Goal: Task Accomplishment & Management: Manage account settings

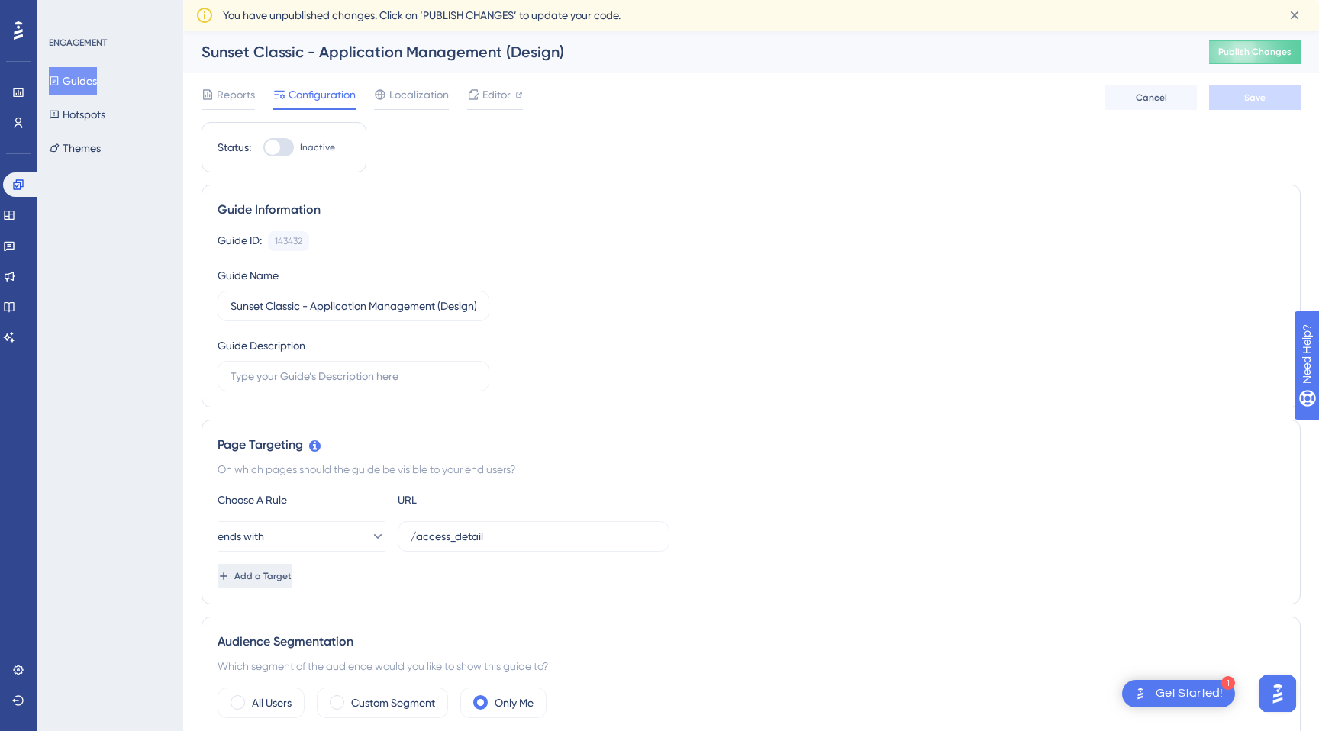
click at [292, 574] on span "Add a Target" at bounding box center [262, 576] width 57 height 12
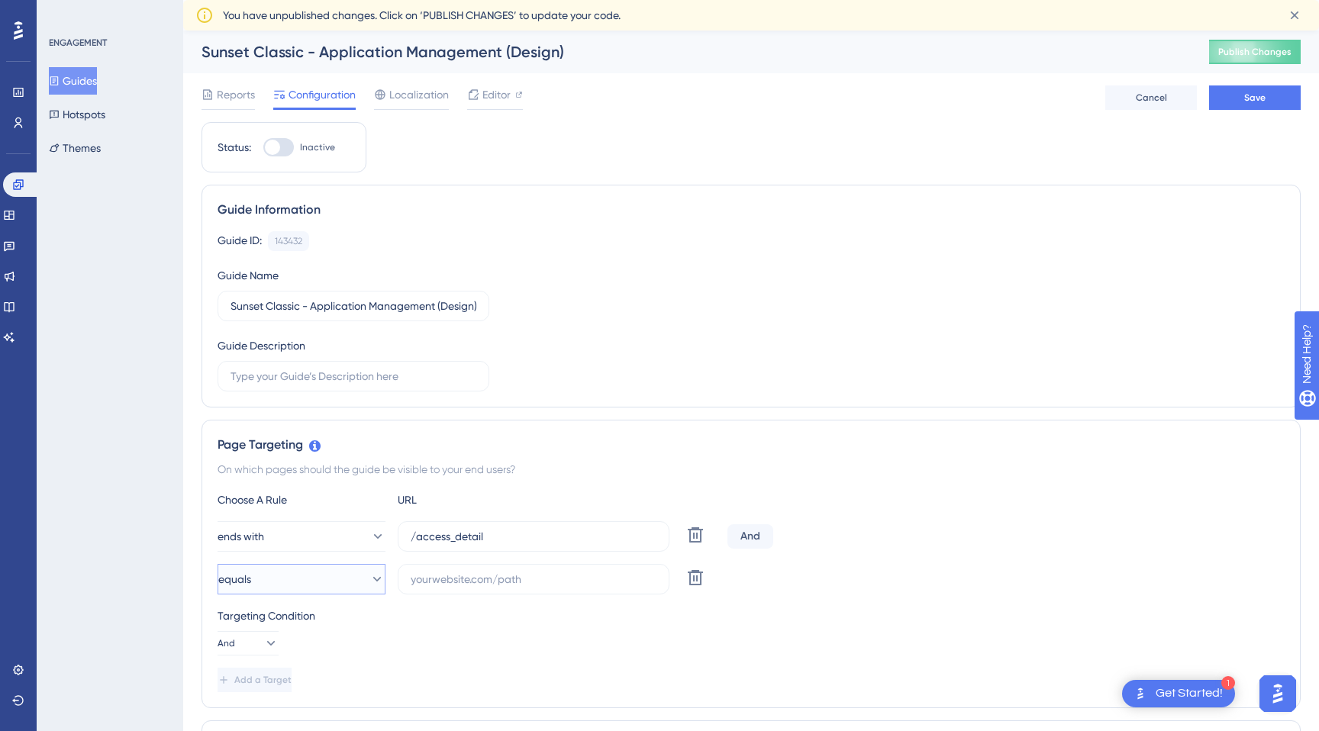
click at [314, 573] on button "equals" at bounding box center [302, 579] width 168 height 31
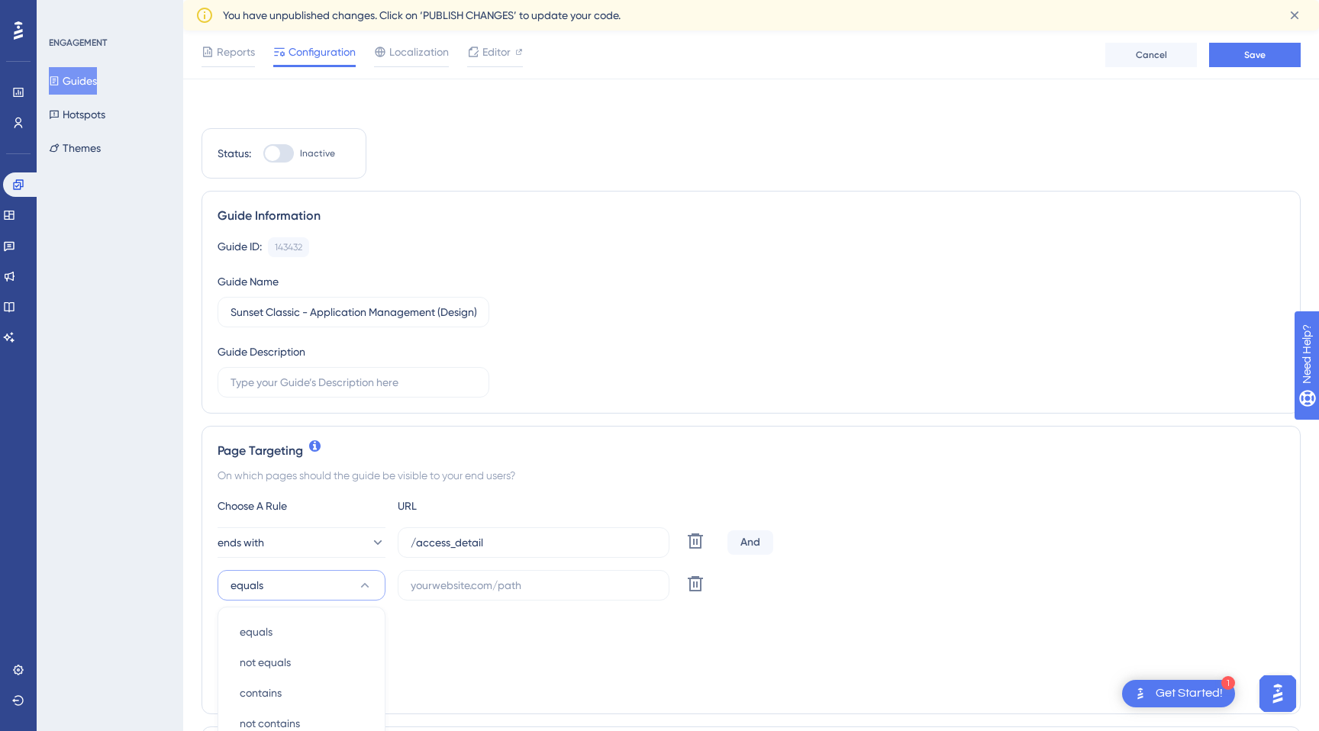
scroll to position [357, 0]
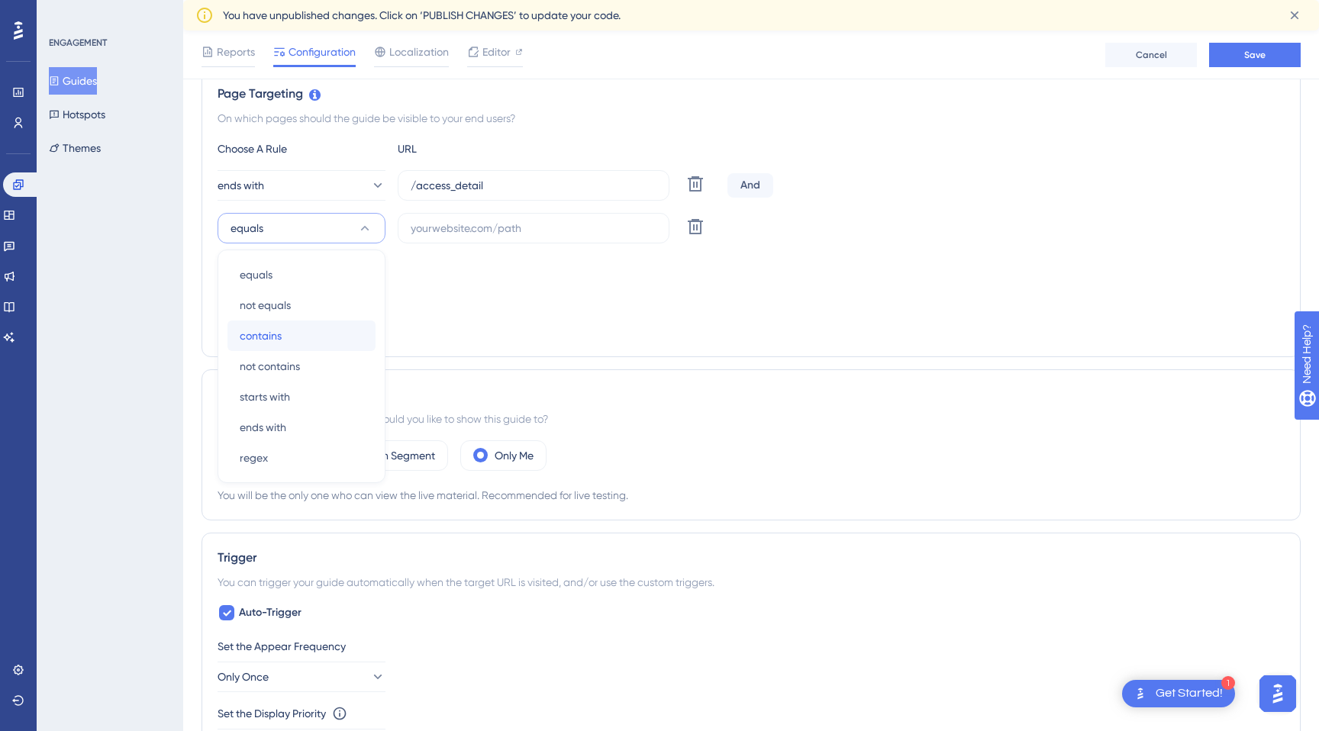
click at [297, 335] on div "contains contains" at bounding box center [302, 336] width 124 height 31
click at [490, 230] on input "text" at bounding box center [534, 228] width 246 height 17
paste input "[URL]"
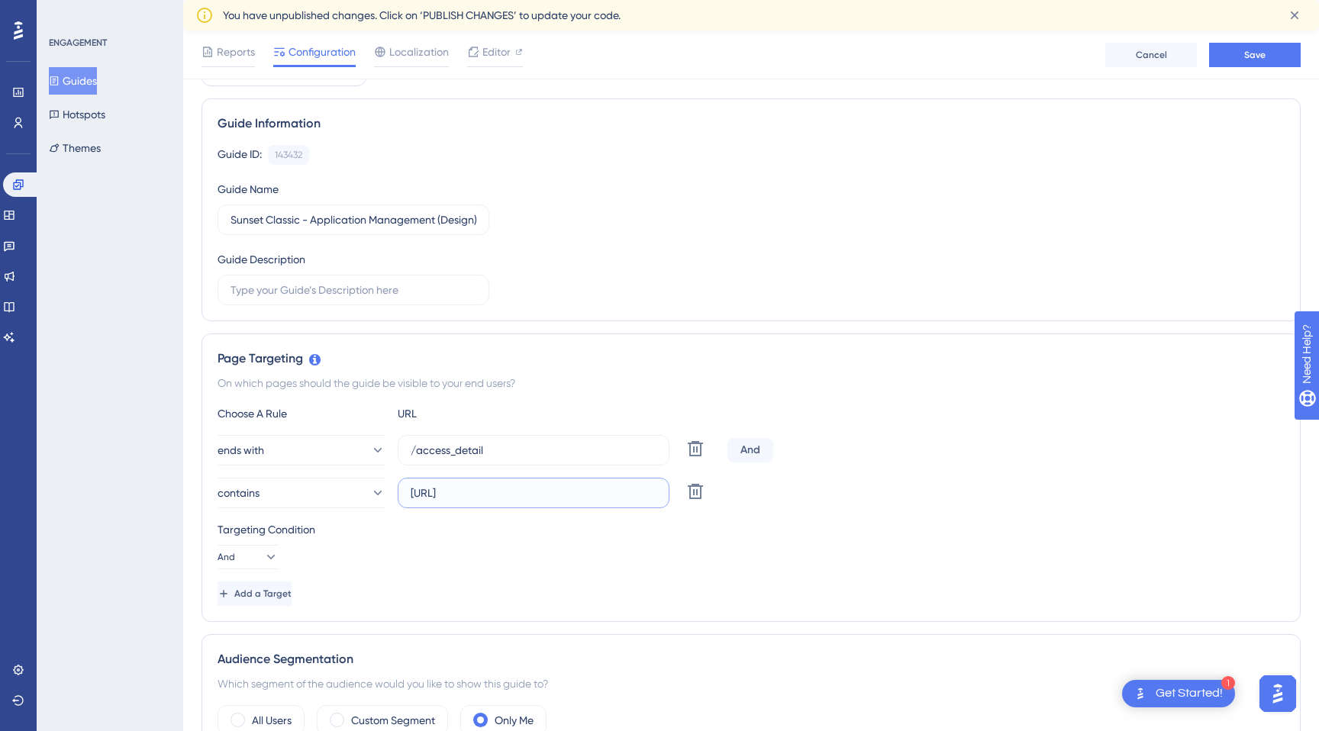
scroll to position [0, 0]
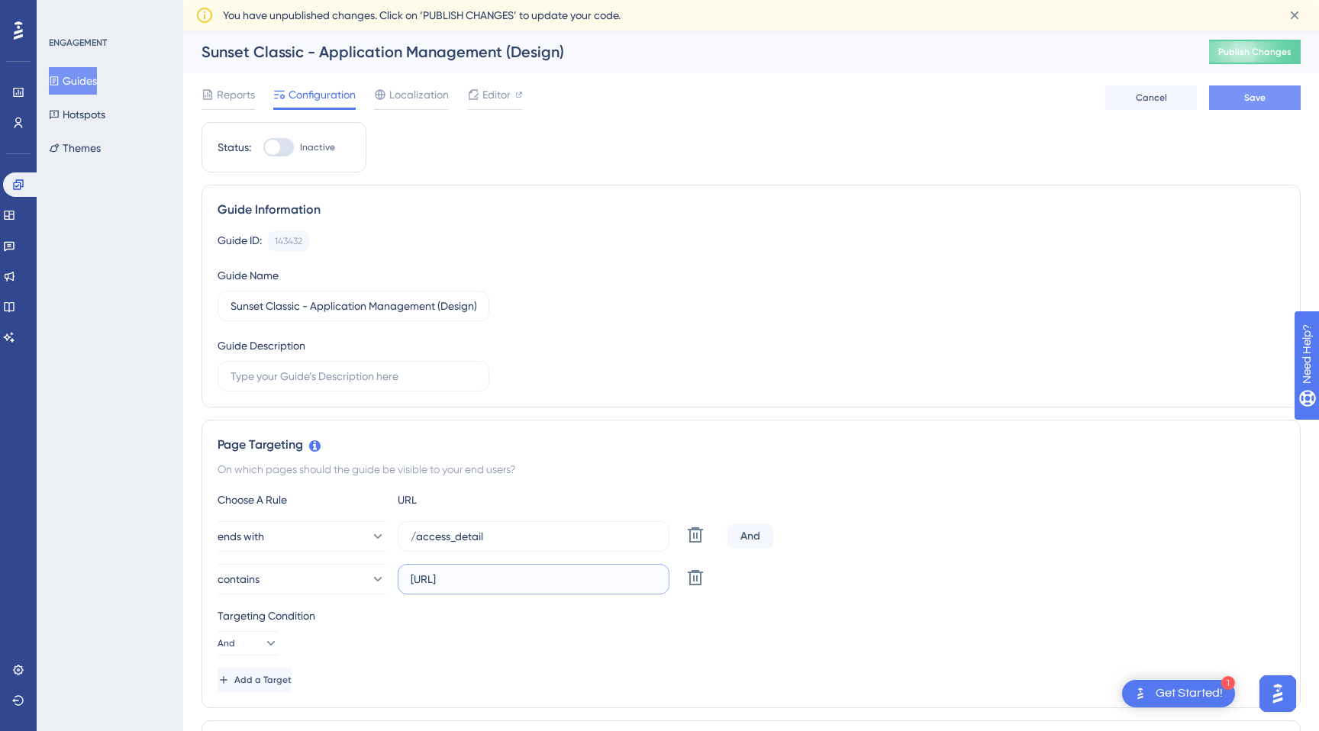
type input "[URL]"
click at [1264, 102] on span "Save" at bounding box center [1254, 98] width 21 height 12
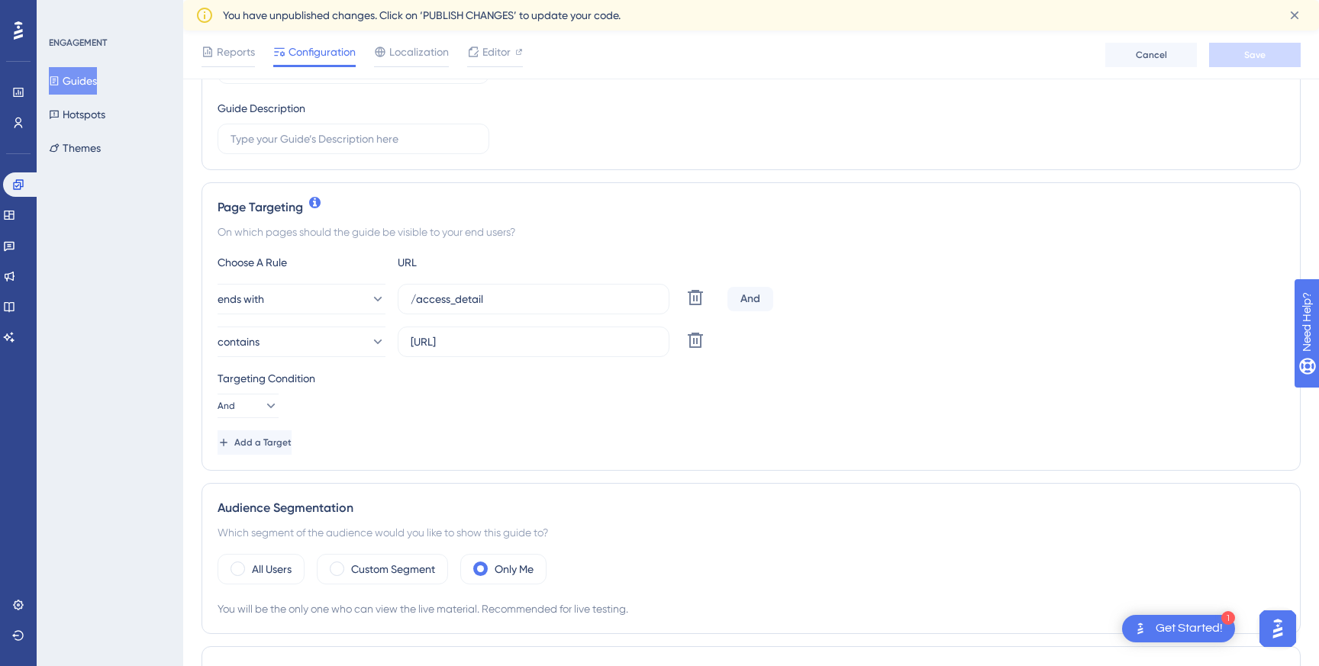
scroll to position [247, 0]
click at [263, 401] on icon at bounding box center [270, 402] width 15 height 15
click at [249, 485] on div "Or Or" at bounding box center [248, 477] width 29 height 31
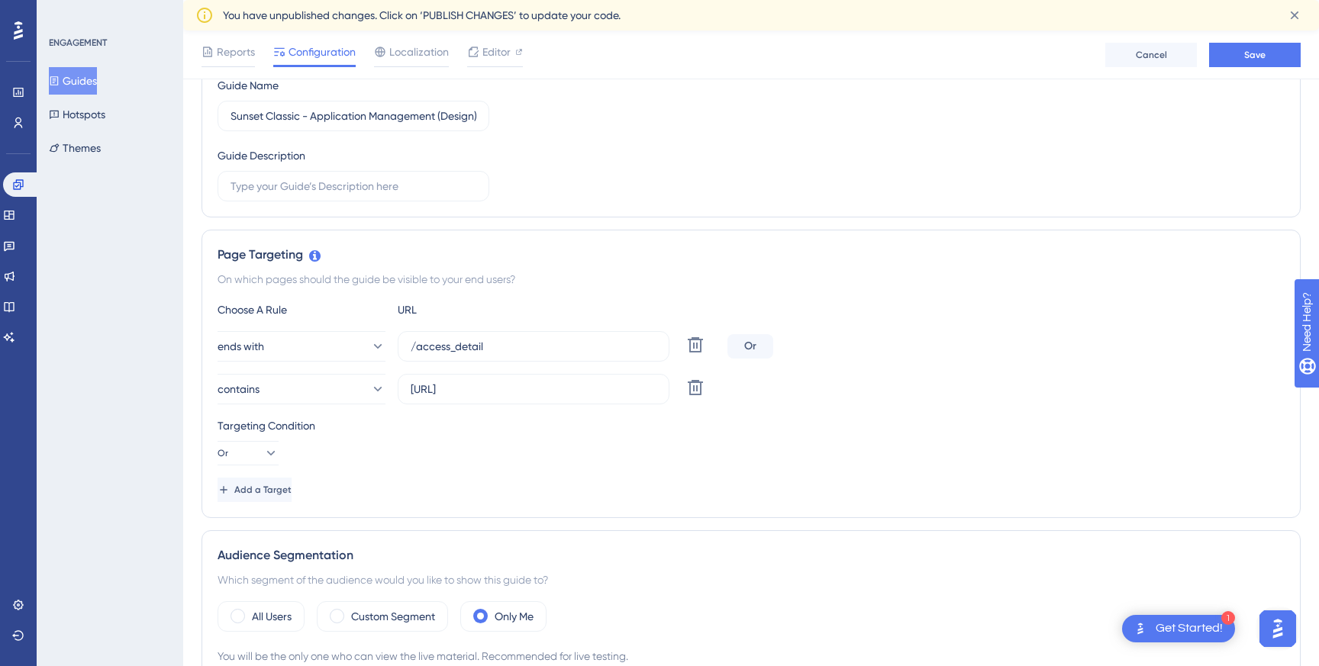
scroll to position [203, 0]
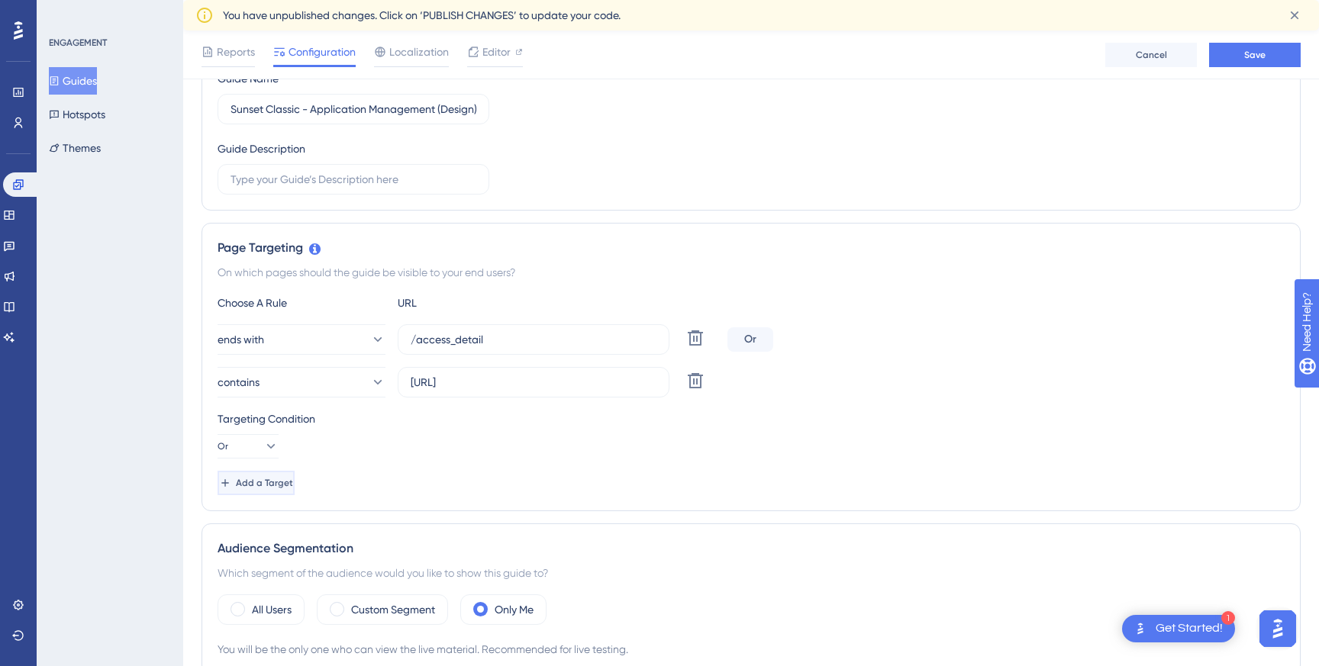
click at [293, 484] on span "Add a Target" at bounding box center [264, 483] width 57 height 12
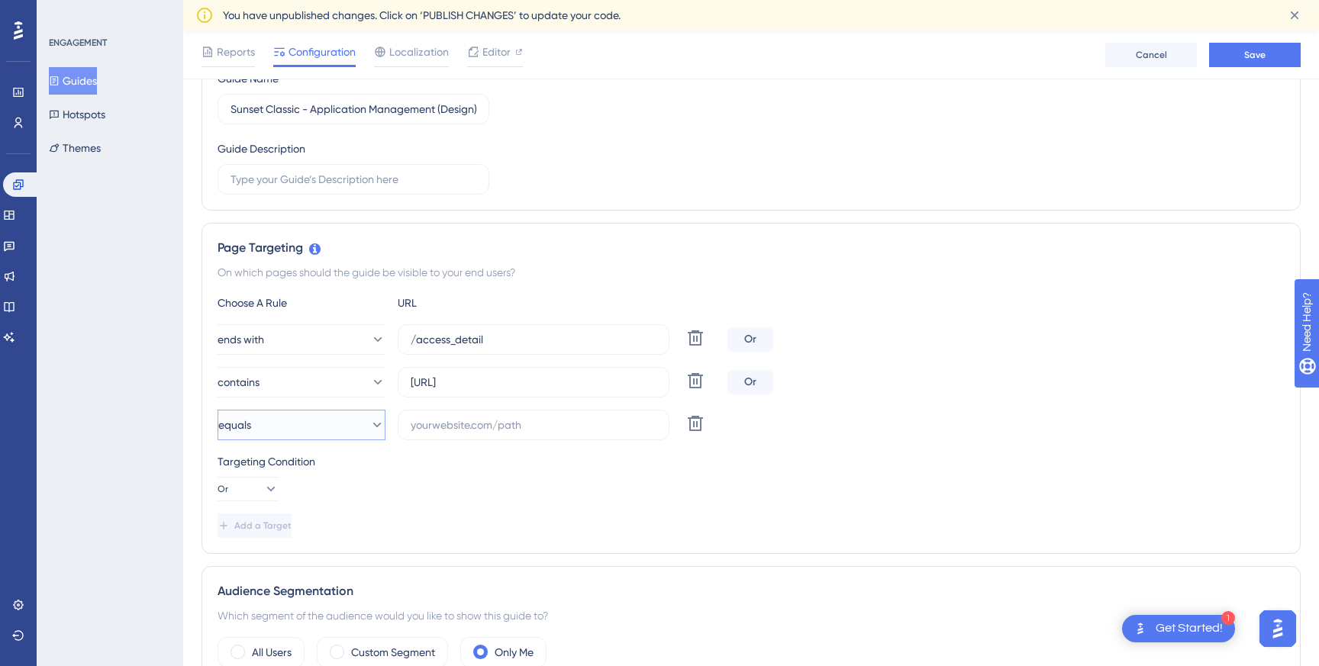
click at [343, 431] on button "equals" at bounding box center [302, 425] width 168 height 31
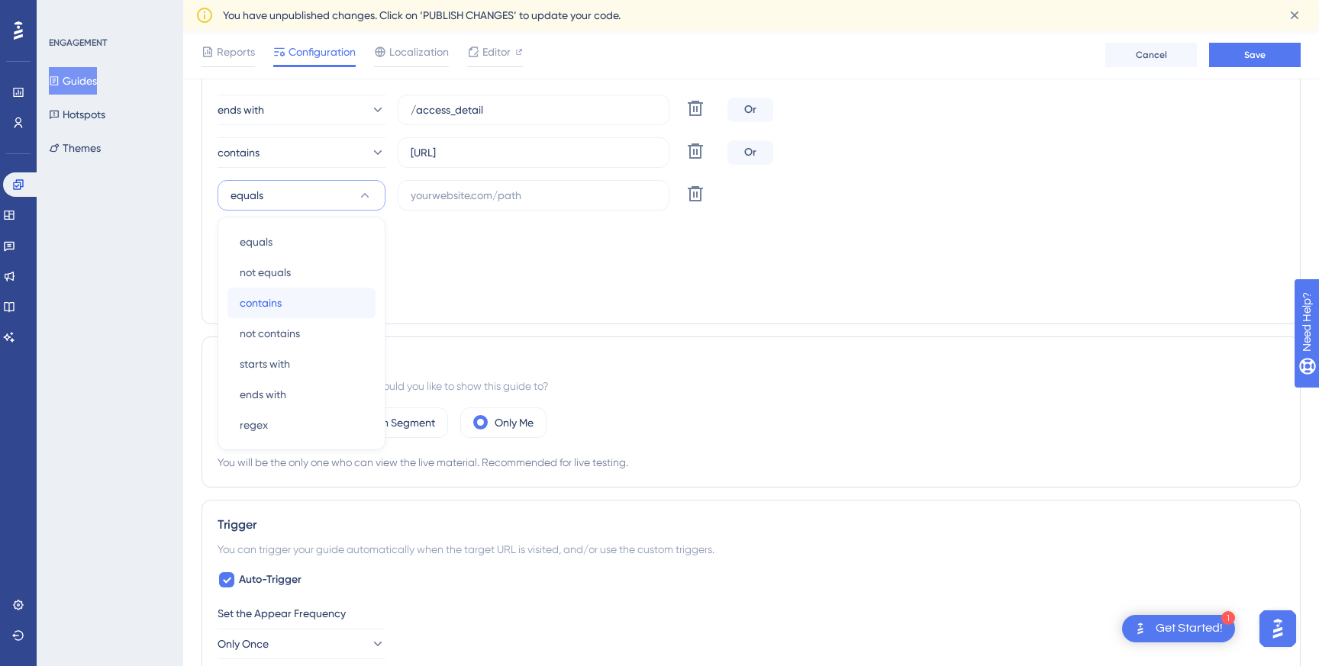
click at [301, 298] on div "contains contains" at bounding box center [302, 303] width 124 height 31
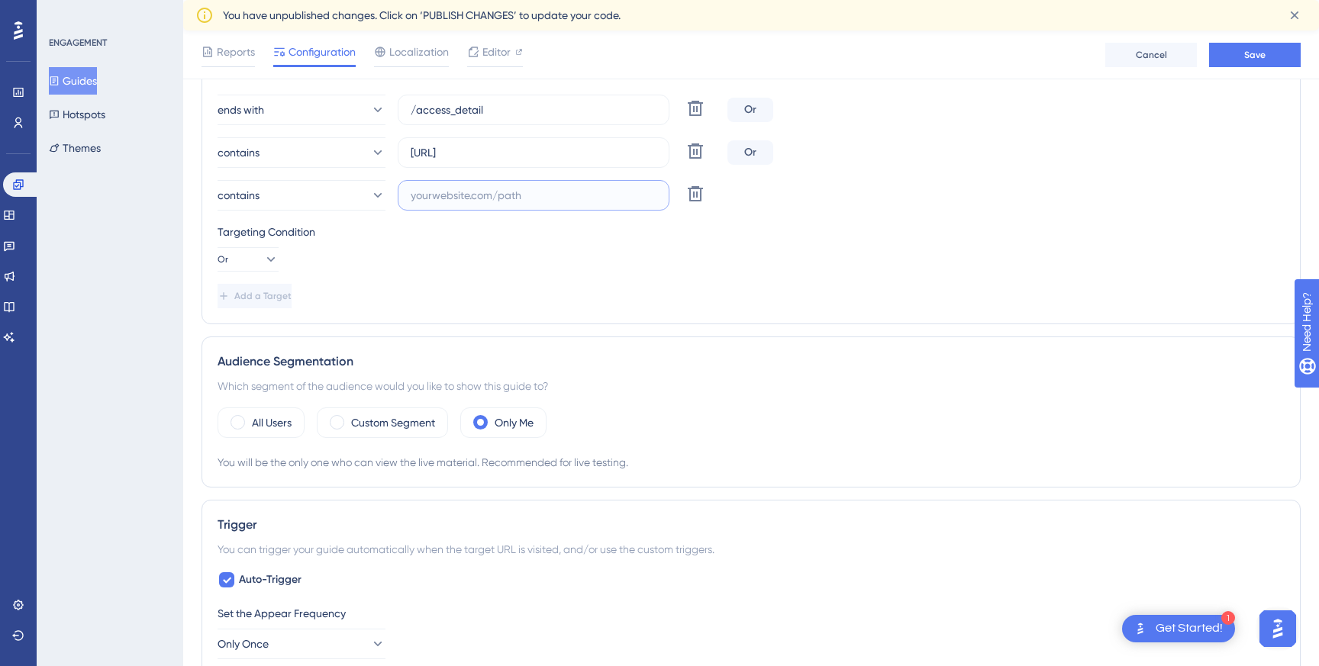
click at [489, 195] on input "text" at bounding box center [534, 195] width 246 height 17
paste input "[URL][DOMAIN_NAME]"
type input "[URL][DOMAIN_NAME]"
click at [1260, 61] on button "Save" at bounding box center [1255, 55] width 92 height 24
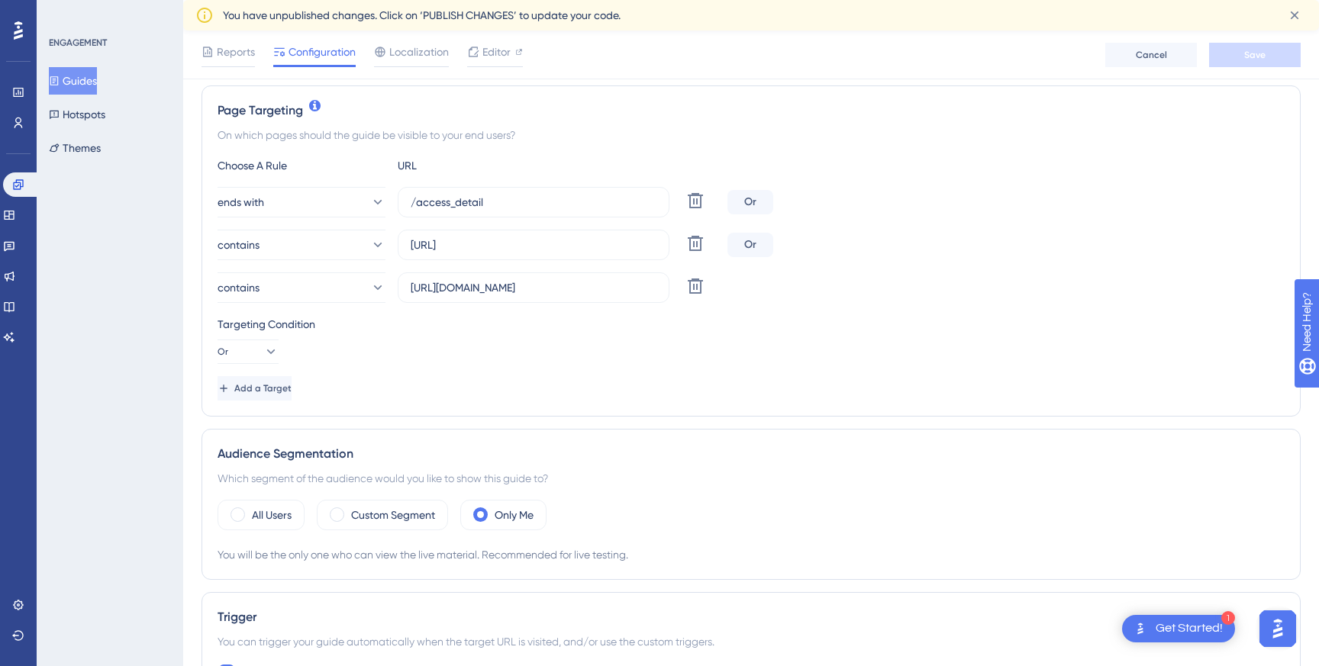
scroll to position [366, 0]
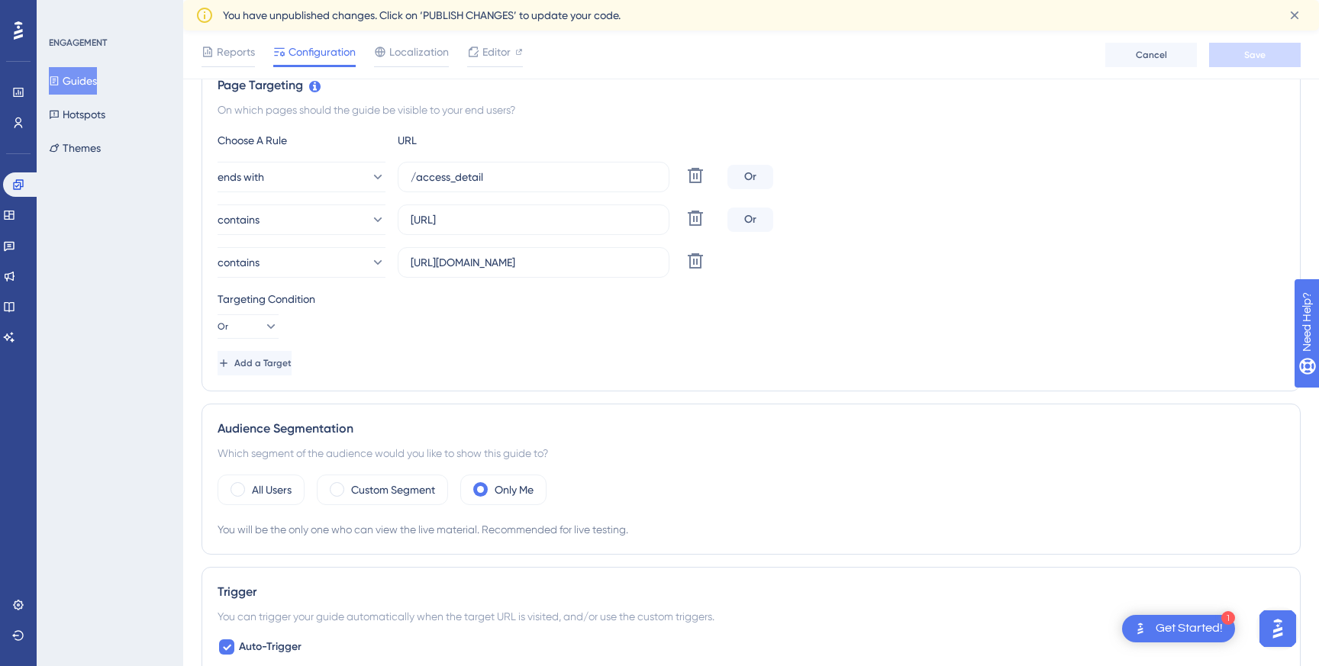
click at [1164, 135] on div "Choose A Rule URL" at bounding box center [751, 140] width 1067 height 18
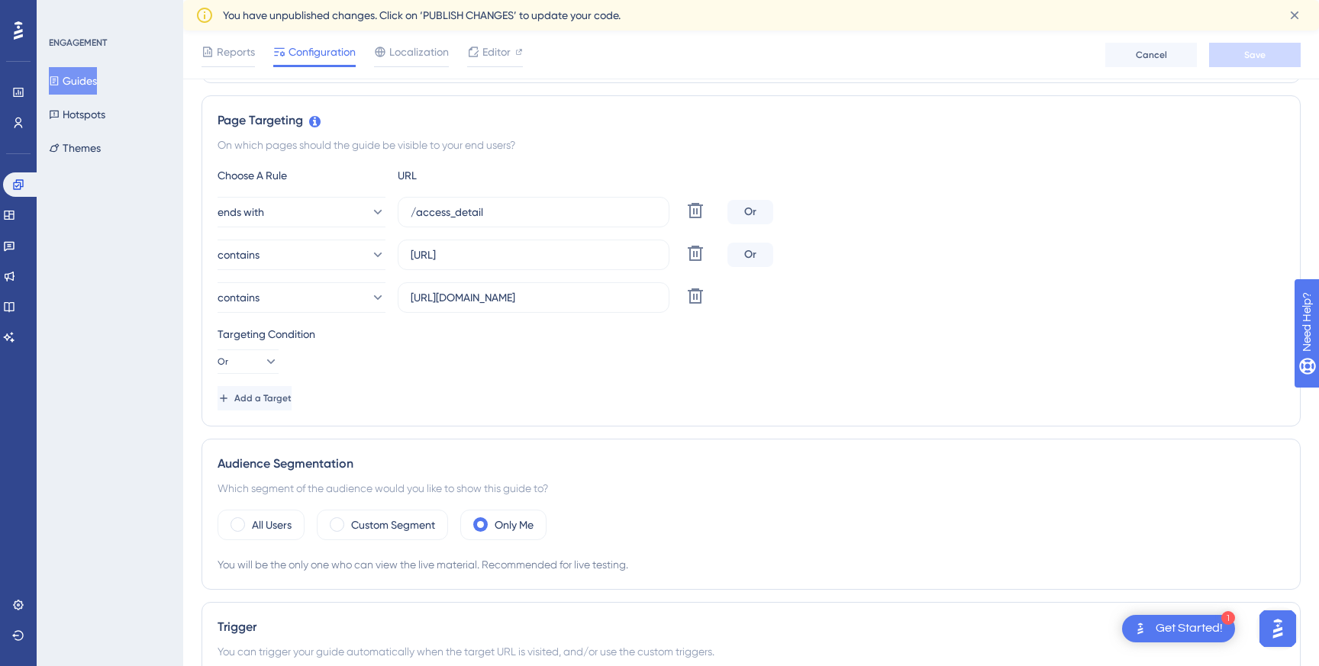
scroll to position [333, 0]
click at [565, 259] on input "[URL]" at bounding box center [534, 252] width 246 height 17
click at [627, 300] on input "[URL][DOMAIN_NAME]" at bounding box center [534, 295] width 246 height 17
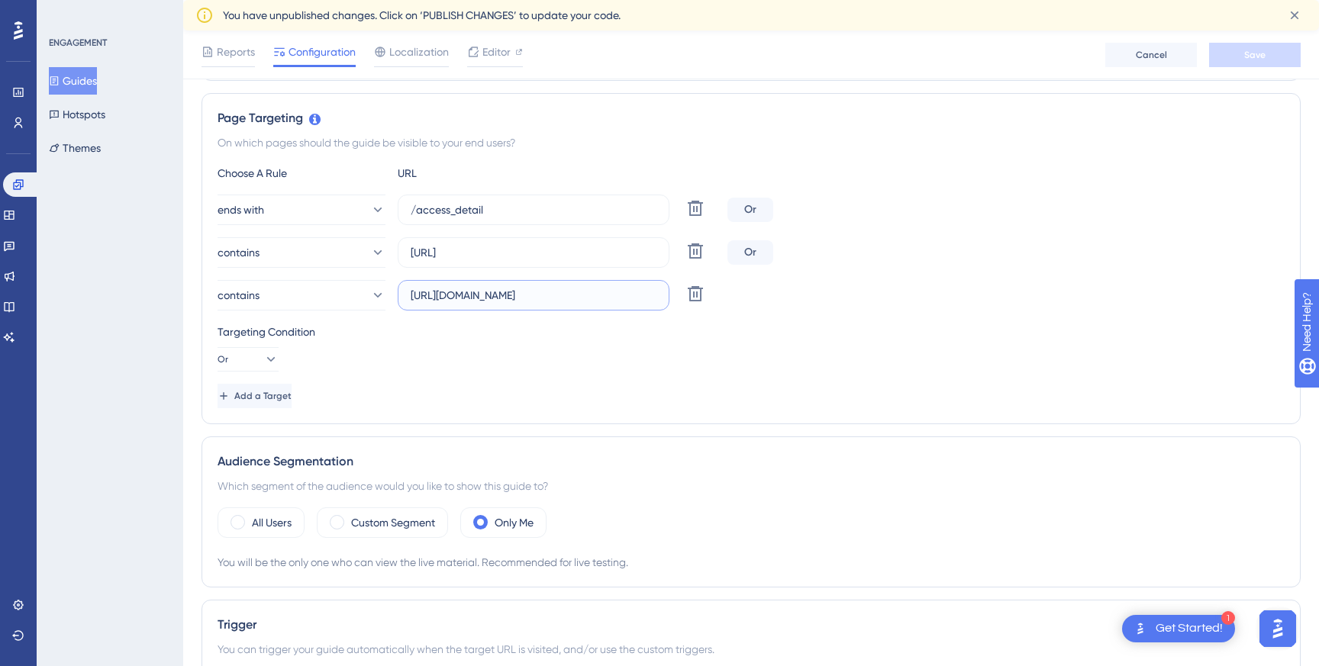
click at [627, 300] on input "[URL][DOMAIN_NAME]" at bounding box center [534, 295] width 246 height 17
click at [751, 208] on div "Or" at bounding box center [750, 210] width 46 height 24
click at [539, 249] on input "[URL]" at bounding box center [534, 252] width 246 height 17
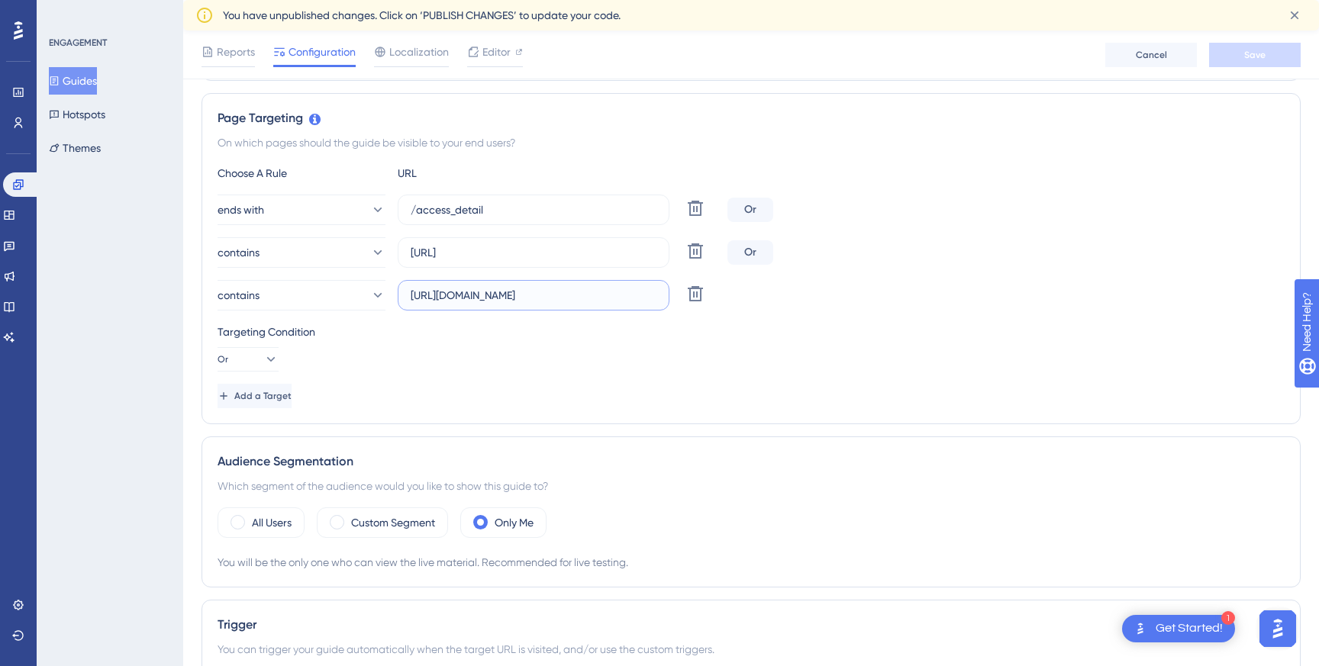
click at [624, 293] on input "[URL][DOMAIN_NAME]" at bounding box center [534, 295] width 246 height 17
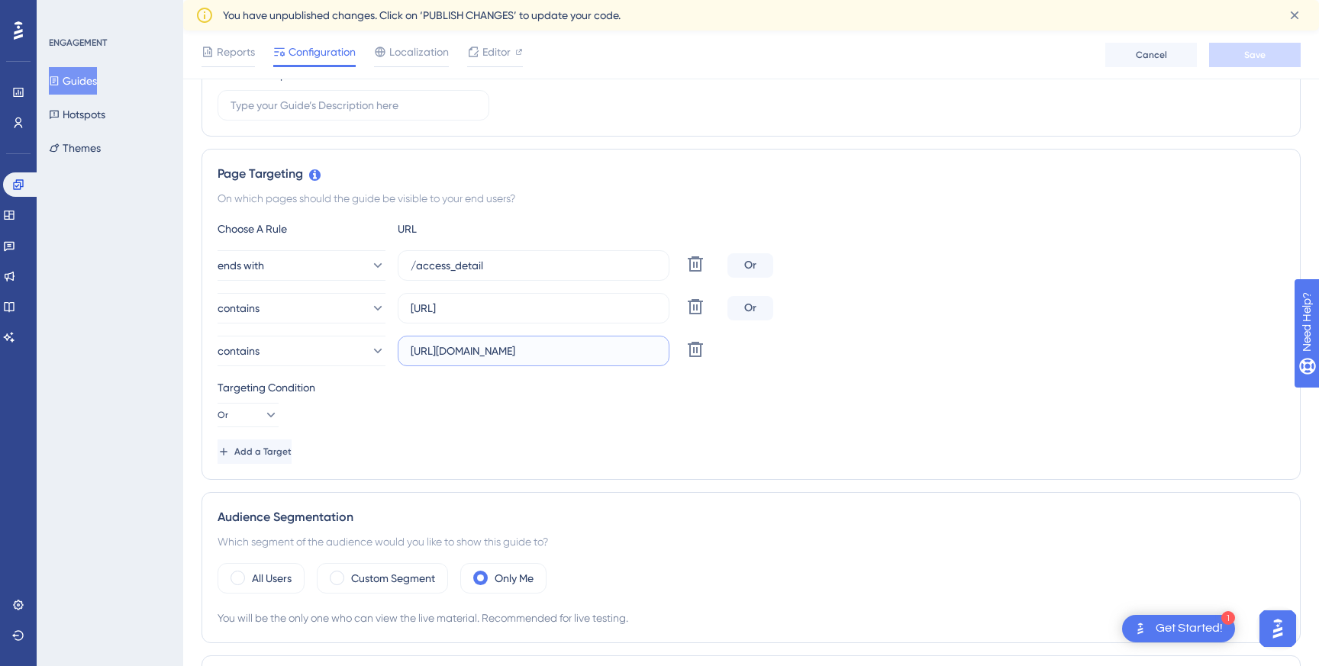
scroll to position [280, 0]
click at [562, 311] on input "[URL]" at bounding box center [534, 305] width 246 height 17
click at [643, 358] on label "[URL][DOMAIN_NAME]" at bounding box center [534, 348] width 272 height 31
click at [643, 356] on input "[URL][DOMAIN_NAME]" at bounding box center [534, 348] width 246 height 17
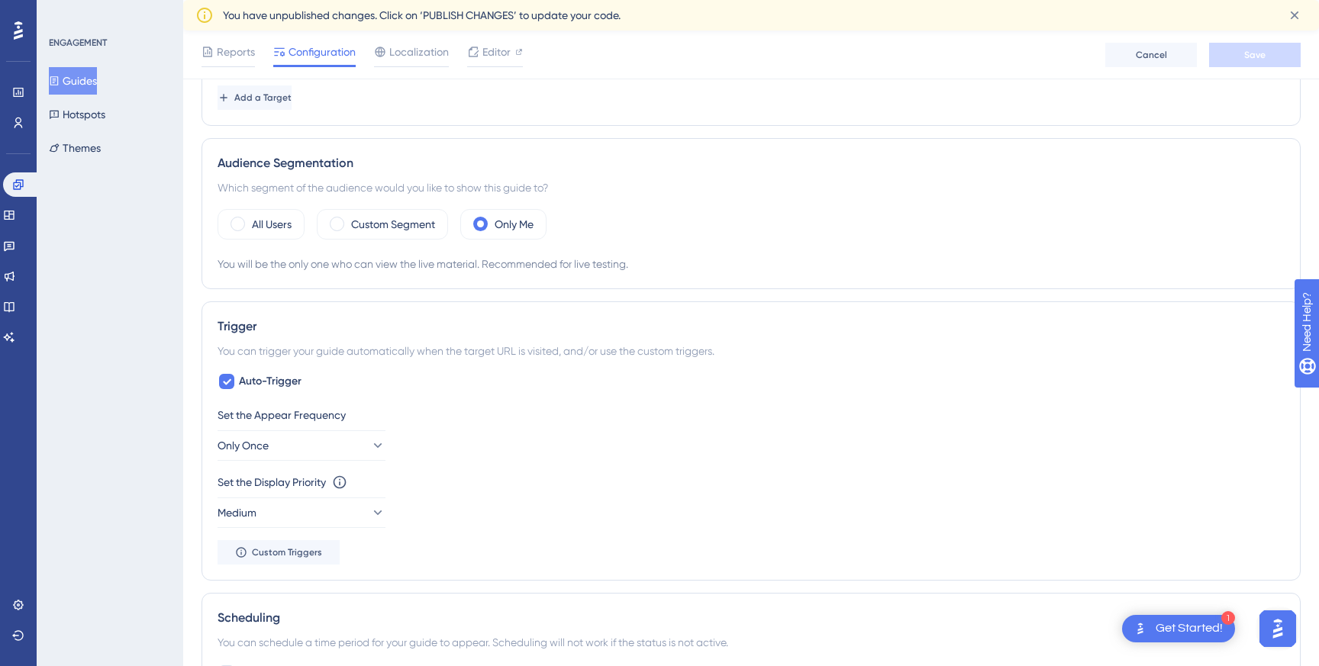
scroll to position [630, 0]
click at [511, 212] on div "Only Me" at bounding box center [503, 225] width 86 height 31
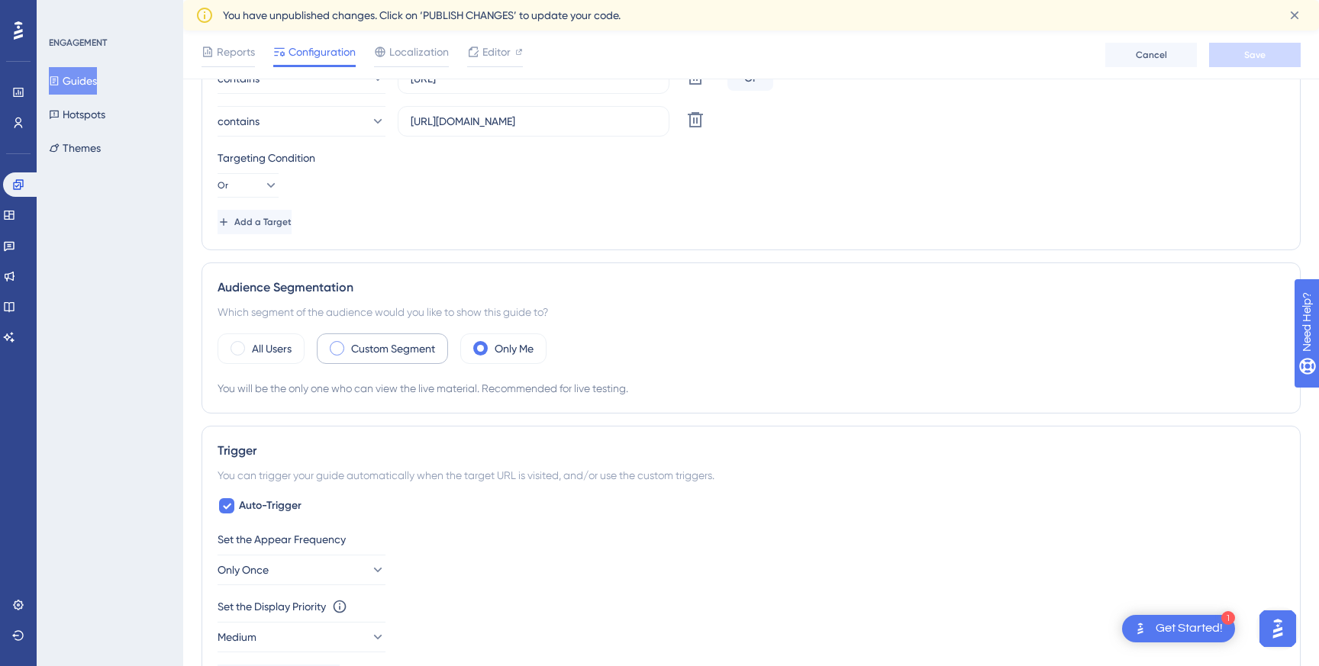
scroll to position [514, 0]
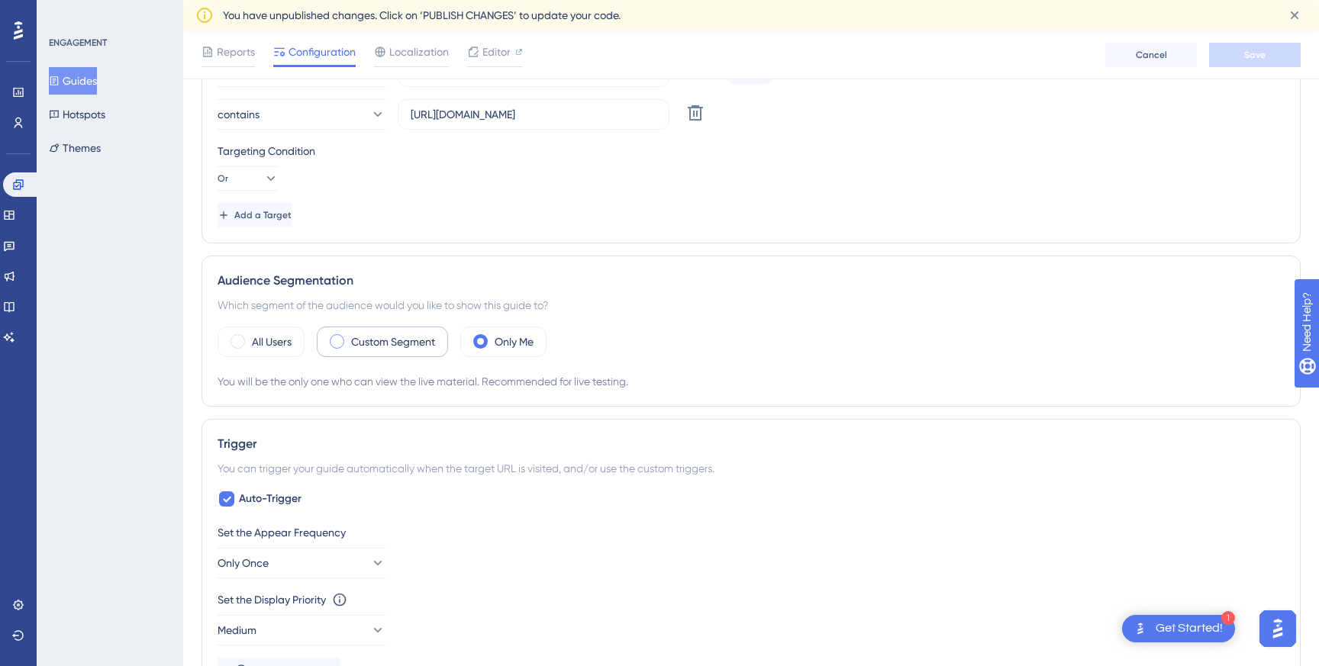
click at [361, 347] on label "Custom Segment" at bounding box center [393, 342] width 84 height 18
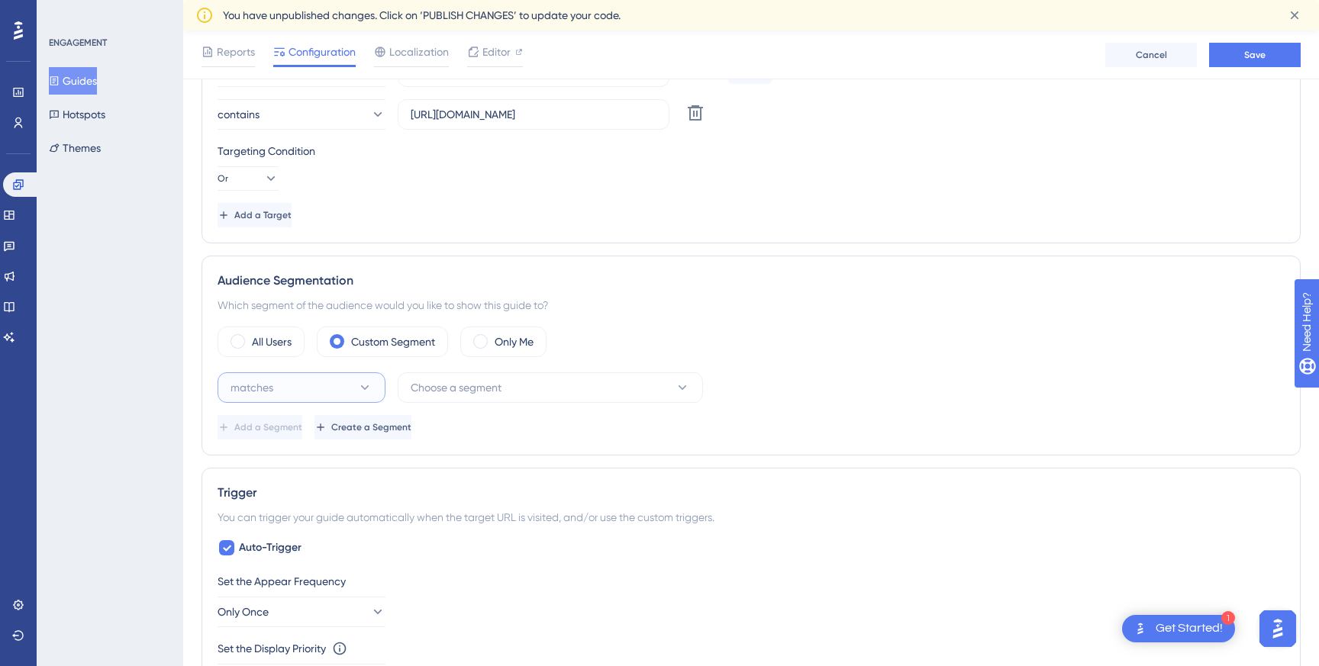
click at [330, 379] on button "matches" at bounding box center [302, 387] width 168 height 31
click at [311, 430] on div "matches matches" at bounding box center [302, 434] width 124 height 31
click at [511, 387] on button "Choose a segment" at bounding box center [550, 387] width 305 height 31
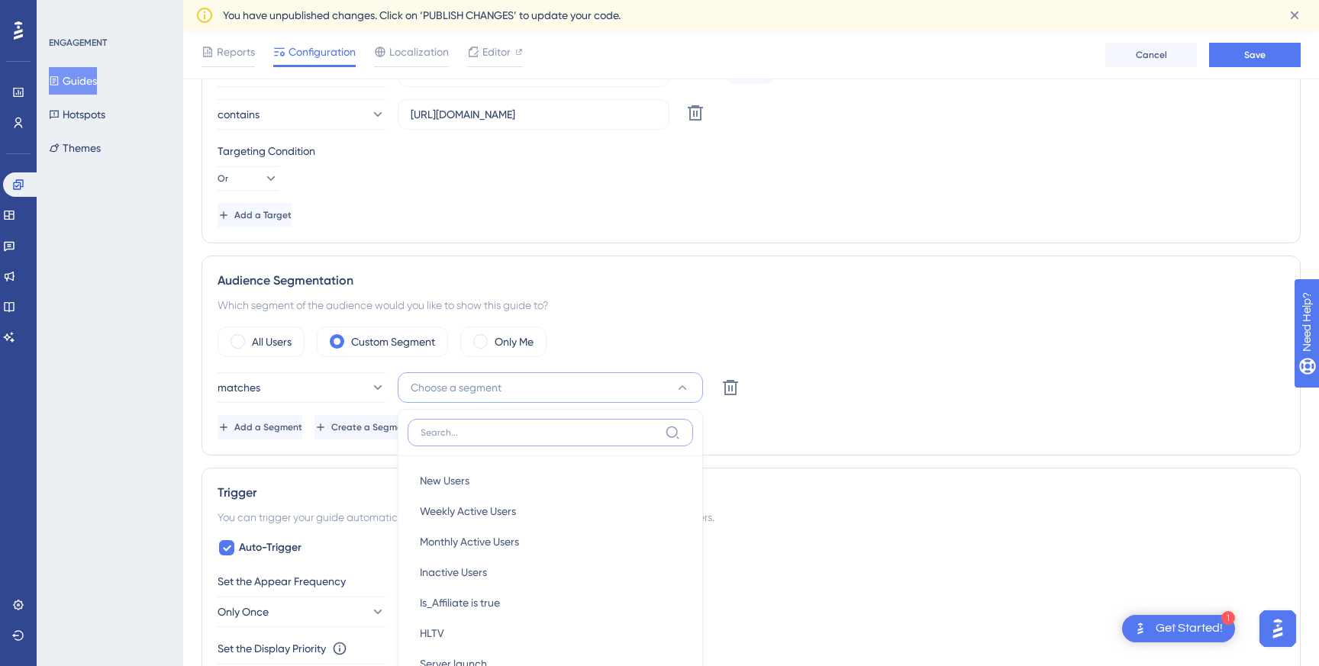
scroll to position [675, 0]
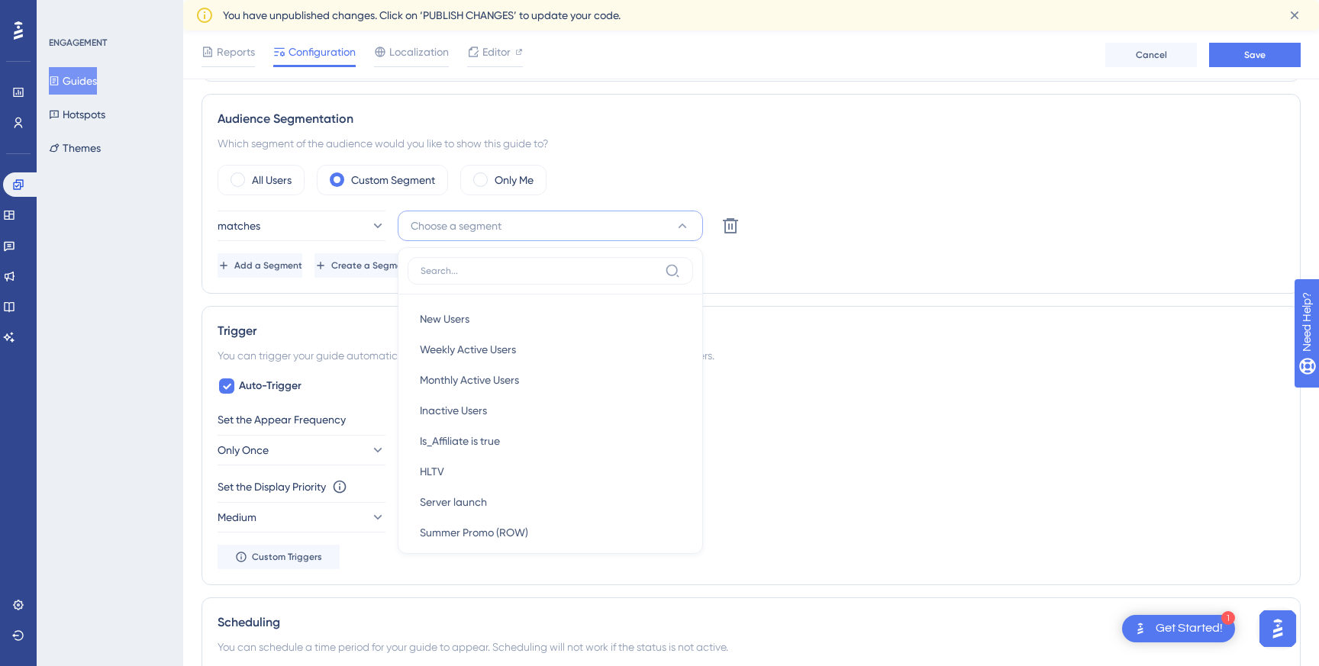
click at [877, 158] on div "Audience Segmentation Which segment of the audience would you like to show this…" at bounding box center [750, 194] width 1099 height 200
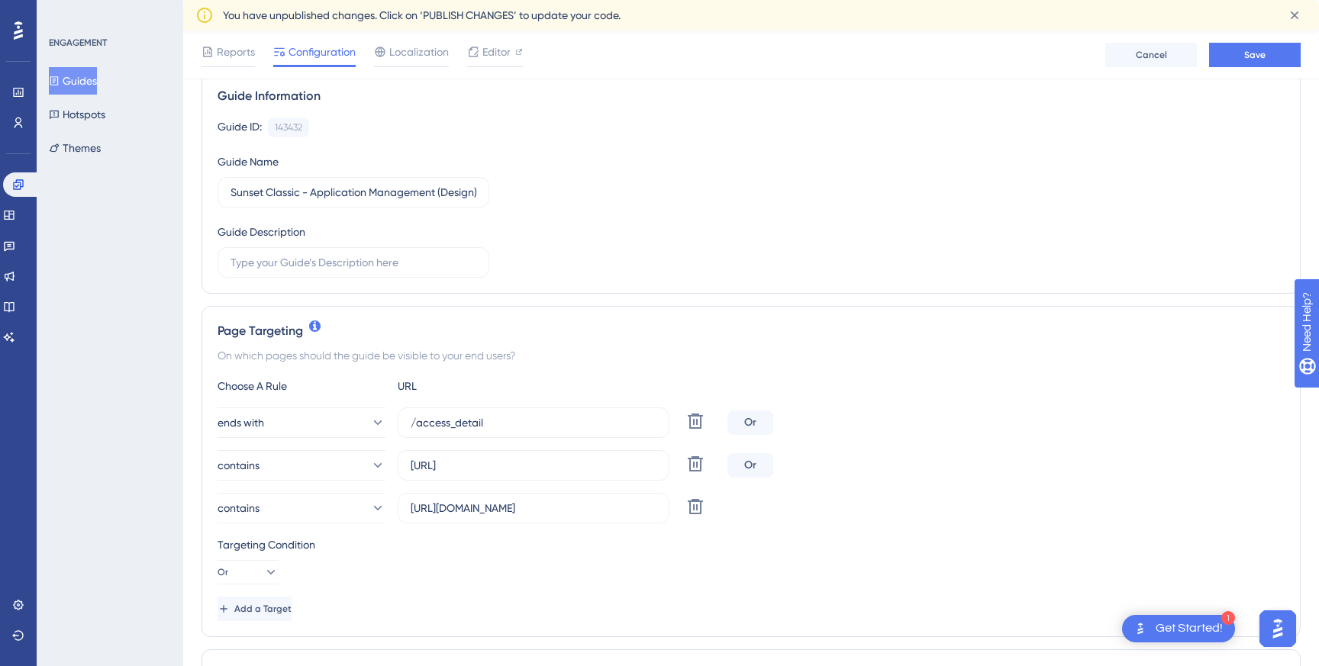
scroll to position [0, 0]
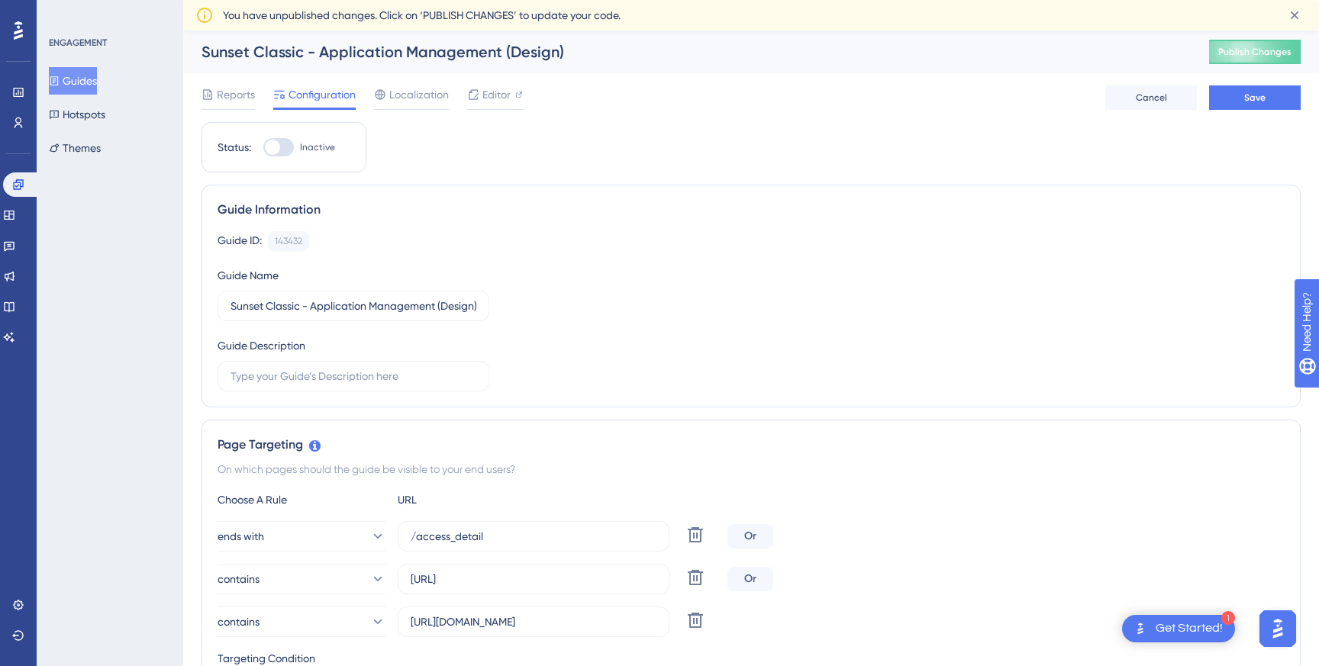
click at [280, 147] on div at bounding box center [278, 147] width 31 height 18
click at [263, 147] on input "Inactive" at bounding box center [263, 147] width 1 height 1
checkbox input "true"
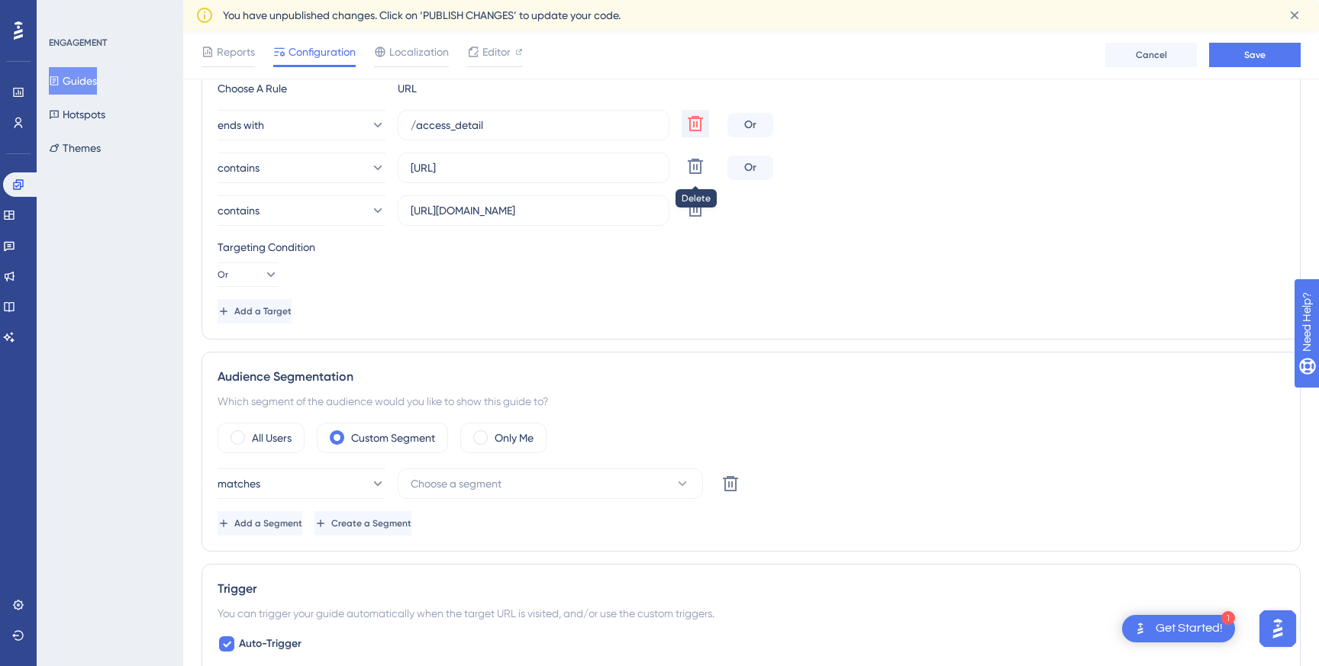
scroll to position [482, 0]
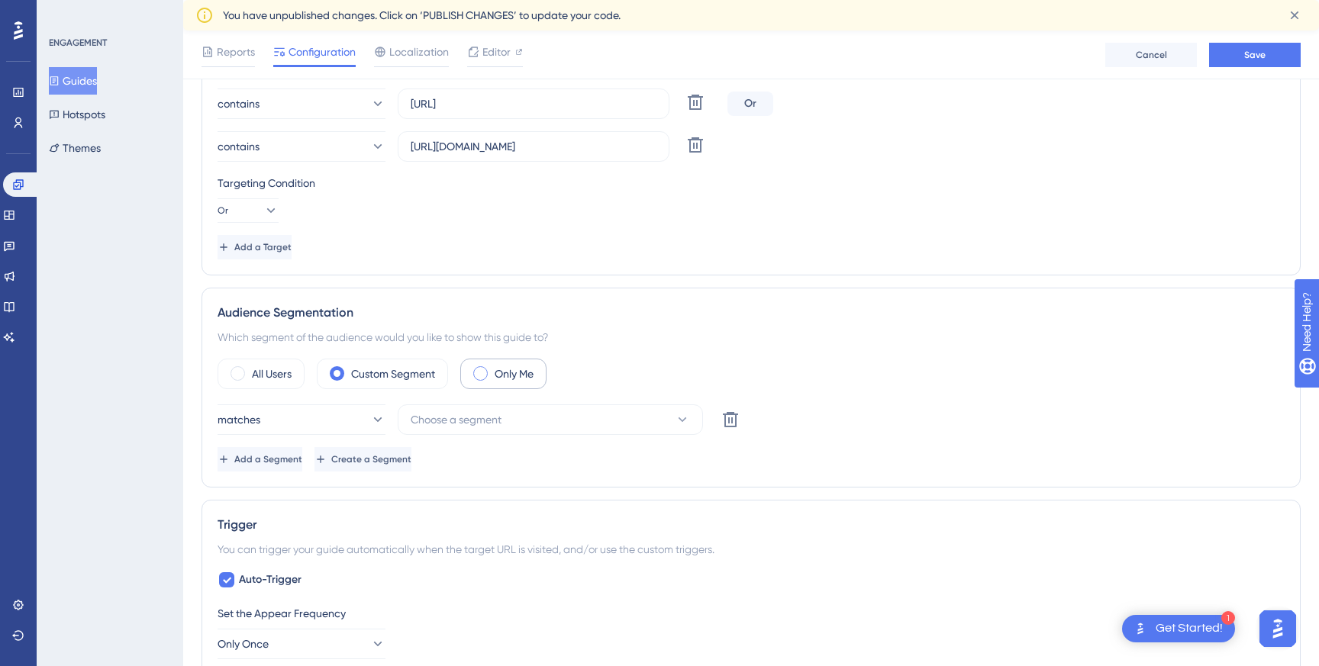
click at [487, 374] on span at bounding box center [480, 373] width 15 height 15
click at [492, 369] on input "radio" at bounding box center [492, 369] width 0 height 0
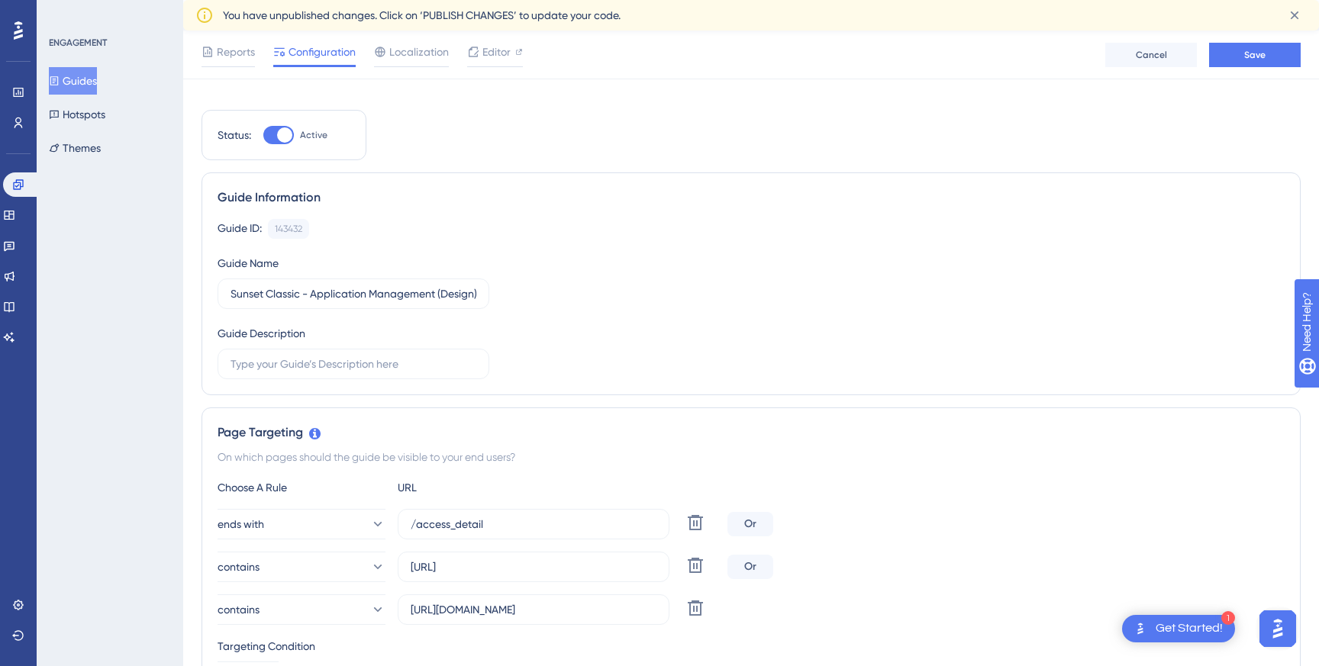
scroll to position [0, 0]
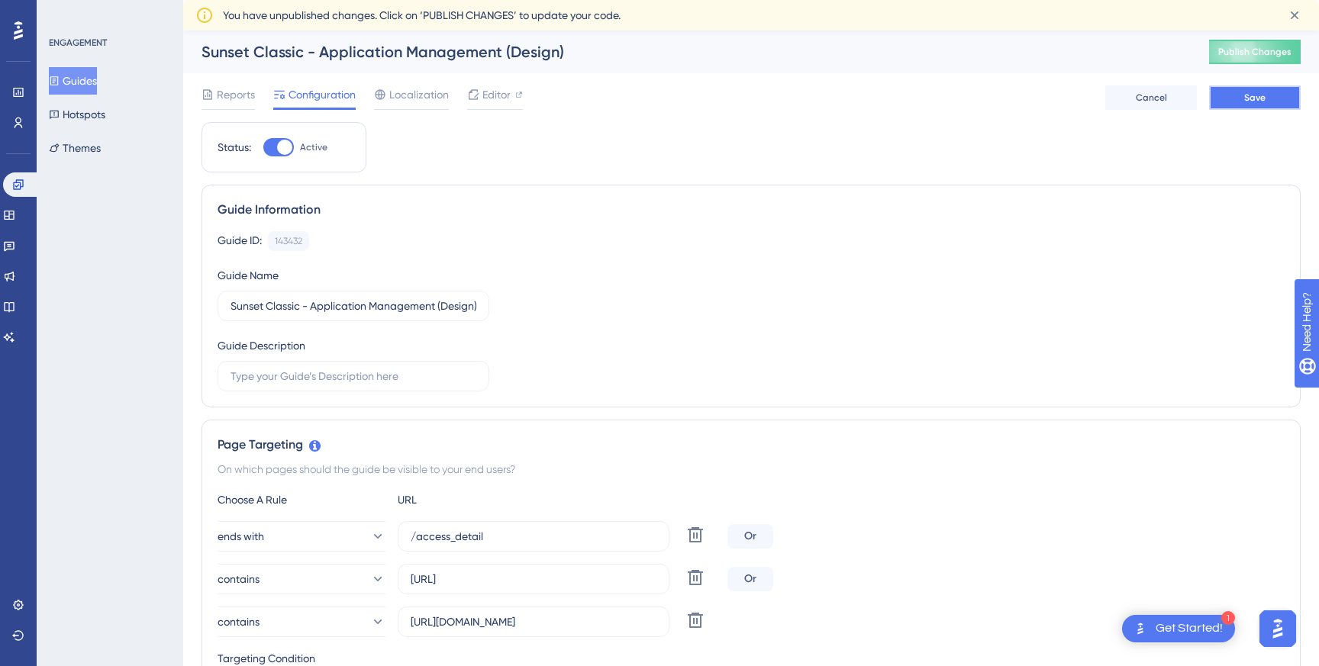
click at [1271, 105] on button "Save" at bounding box center [1255, 97] width 92 height 24
click at [1247, 54] on span "Publish Changes" at bounding box center [1254, 52] width 73 height 12
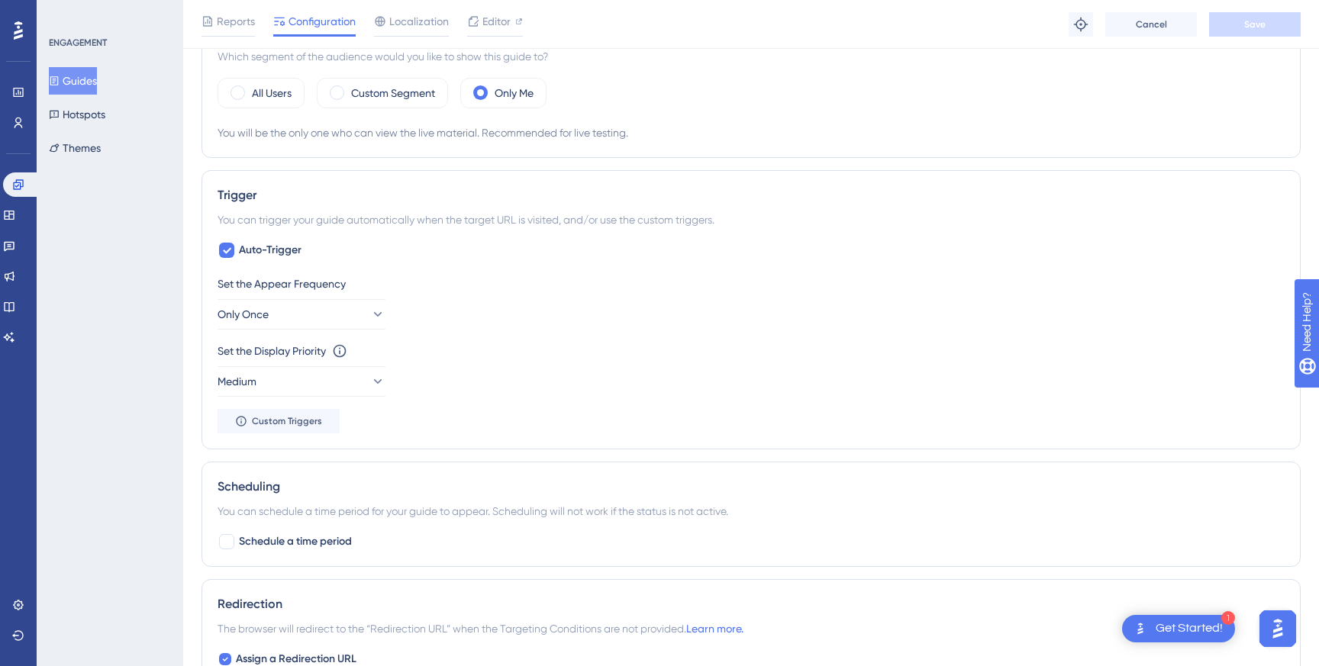
scroll to position [733, 0]
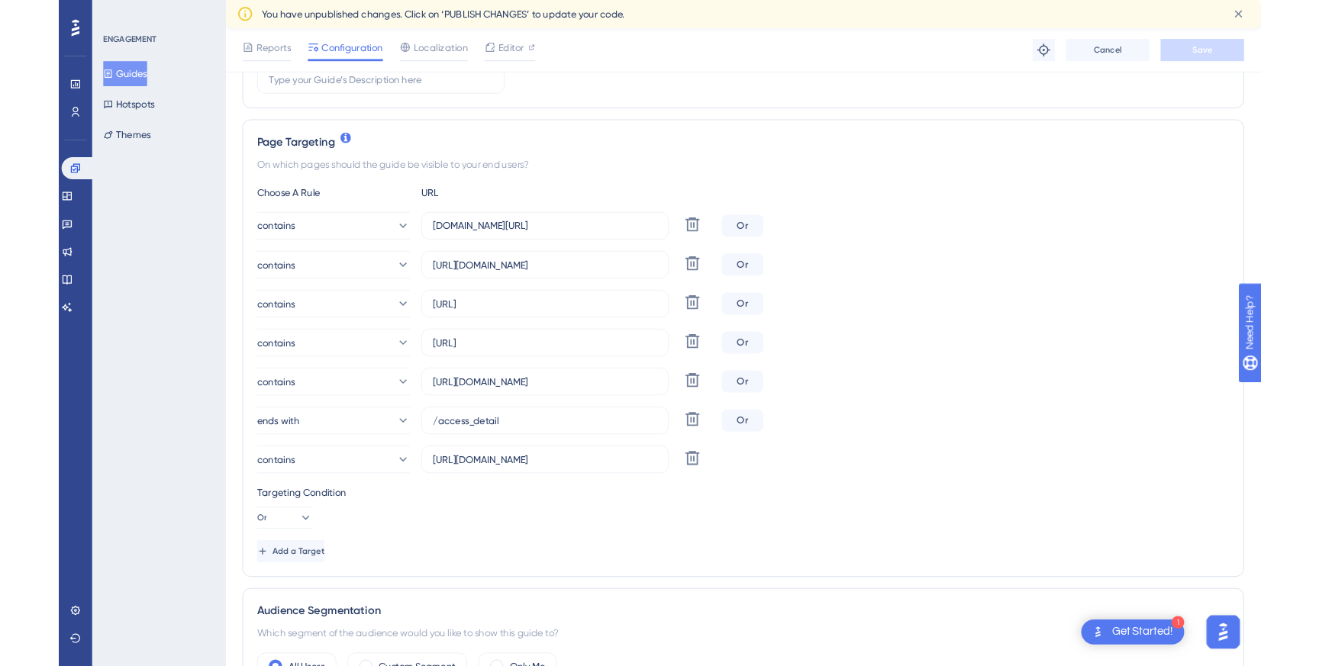
scroll to position [304, 0]
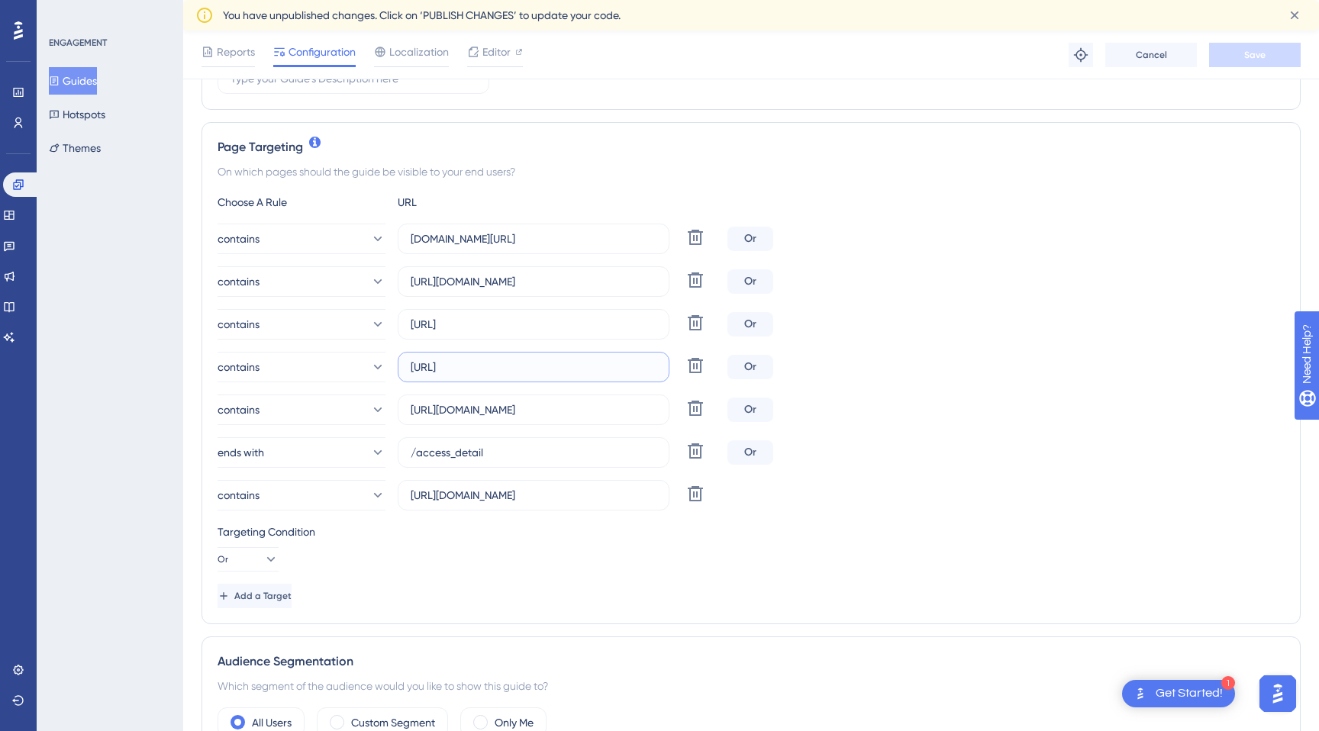
click at [503, 372] on input "[URL]" at bounding box center [534, 367] width 246 height 17
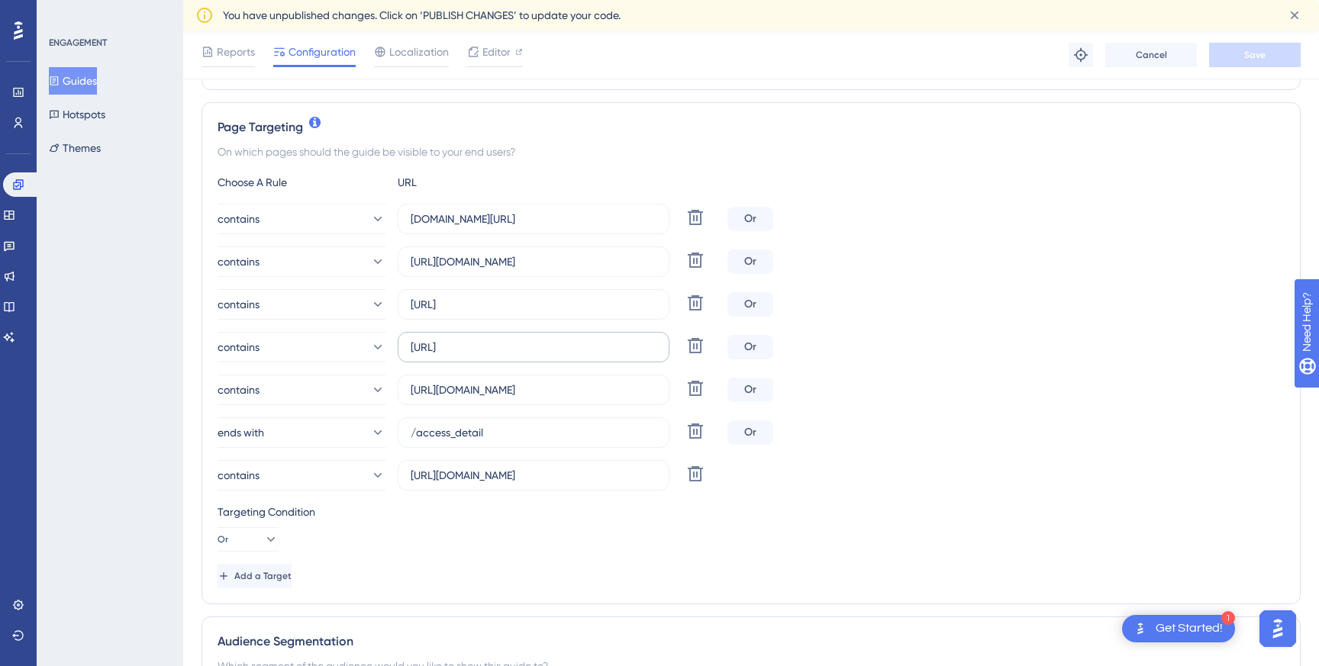
scroll to position [327, 0]
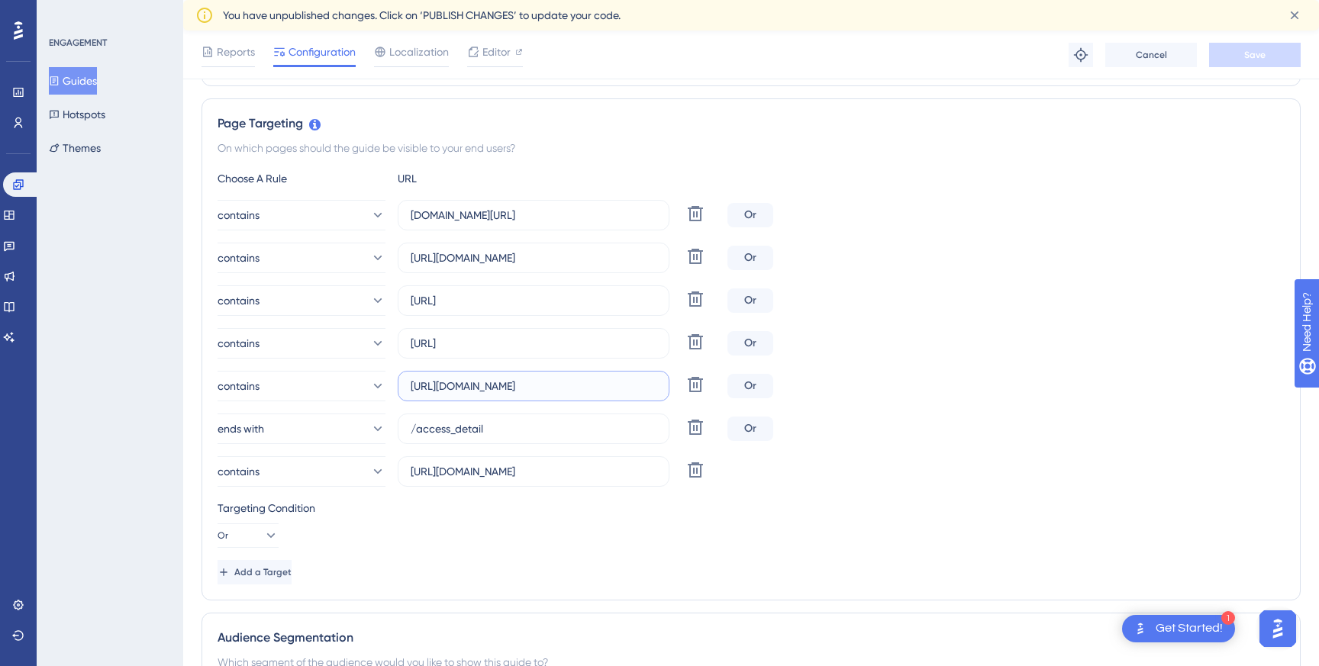
click at [554, 393] on input "[URL][DOMAIN_NAME]" at bounding box center [534, 386] width 246 height 17
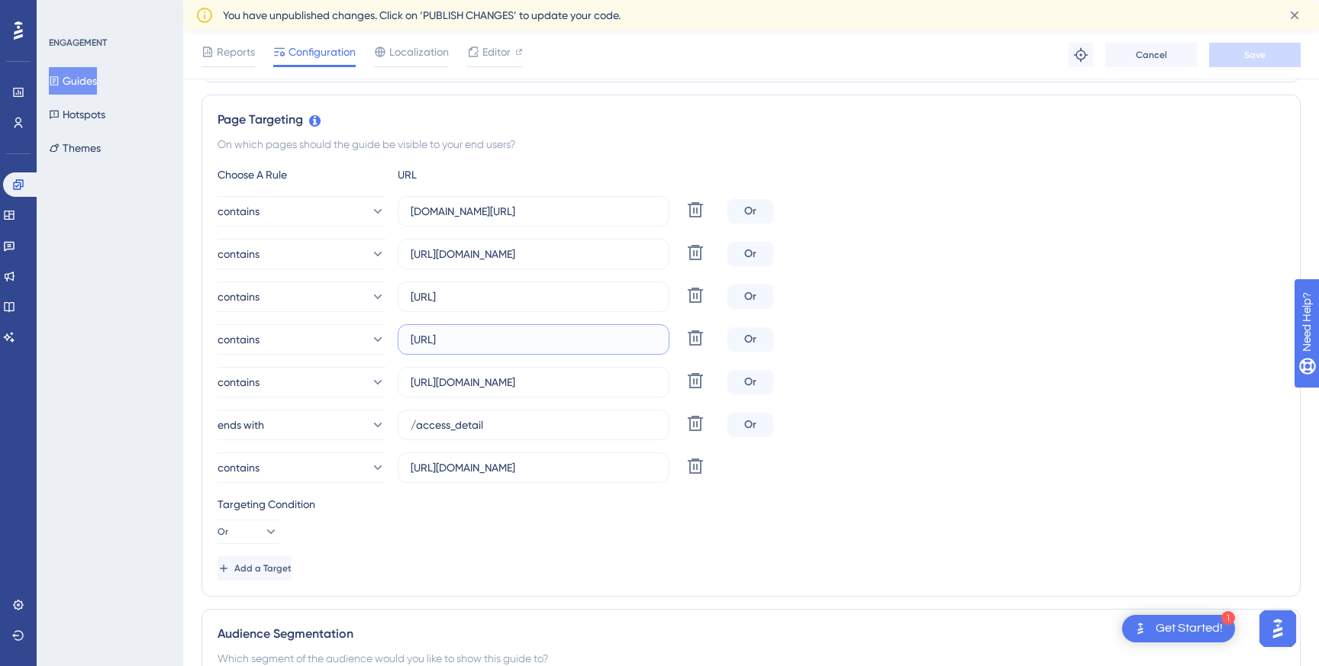
click at [537, 338] on input "[URL]" at bounding box center [534, 339] width 246 height 17
click at [594, 391] on label "[URL][DOMAIN_NAME]" at bounding box center [534, 382] width 272 height 31
click at [594, 391] on input "[URL][DOMAIN_NAME]" at bounding box center [534, 382] width 246 height 17
click at [594, 391] on label "[URL][DOMAIN_NAME]" at bounding box center [534, 382] width 272 height 31
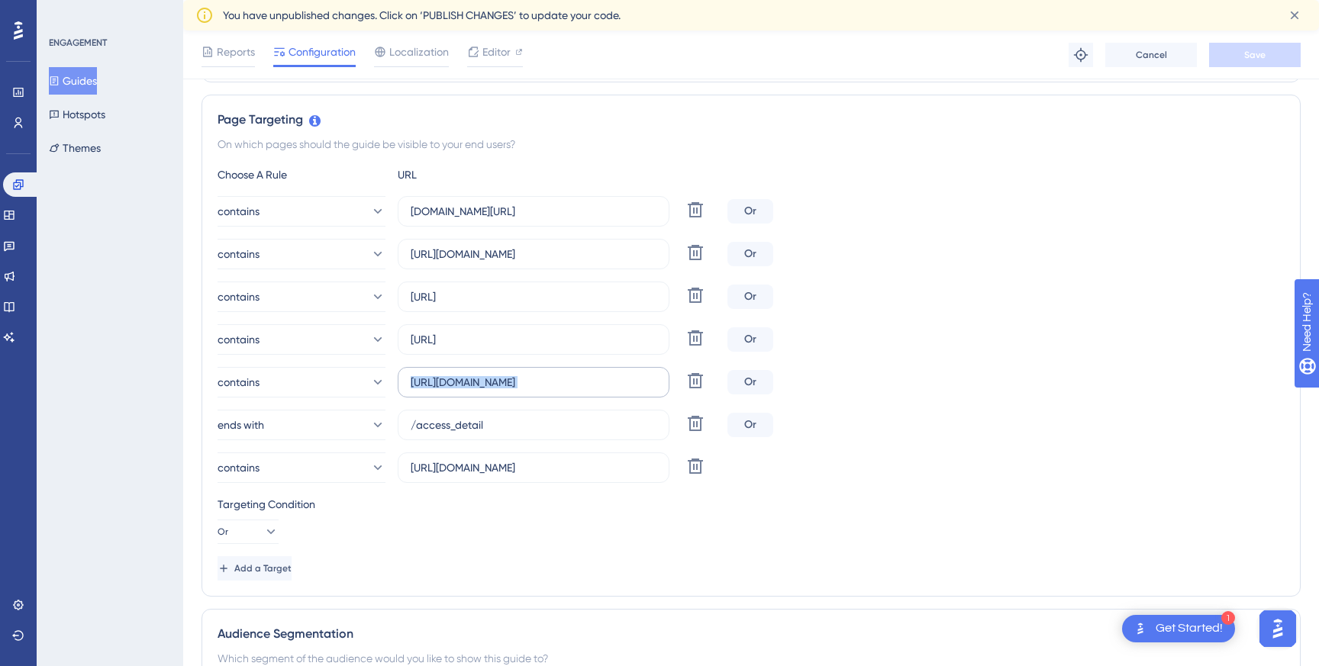
click at [594, 391] on input "[URL][DOMAIN_NAME]" at bounding box center [534, 382] width 246 height 17
click at [594, 391] on label "[URL][DOMAIN_NAME]" at bounding box center [534, 382] width 272 height 31
click at [594, 391] on input "[URL][DOMAIN_NAME]" at bounding box center [534, 382] width 246 height 17
click at [613, 384] on input "[URL][DOMAIN_NAME]" at bounding box center [534, 382] width 246 height 17
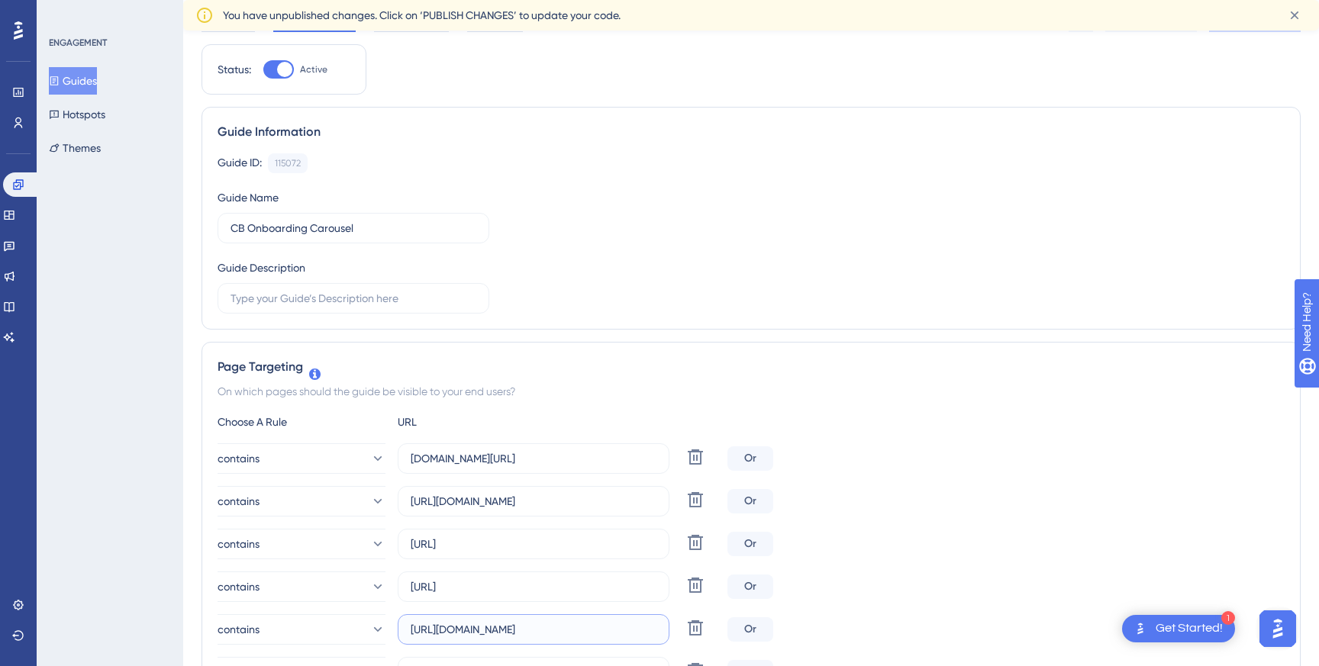
scroll to position [0, 0]
